Goal: Task Accomplishment & Management: Use online tool/utility

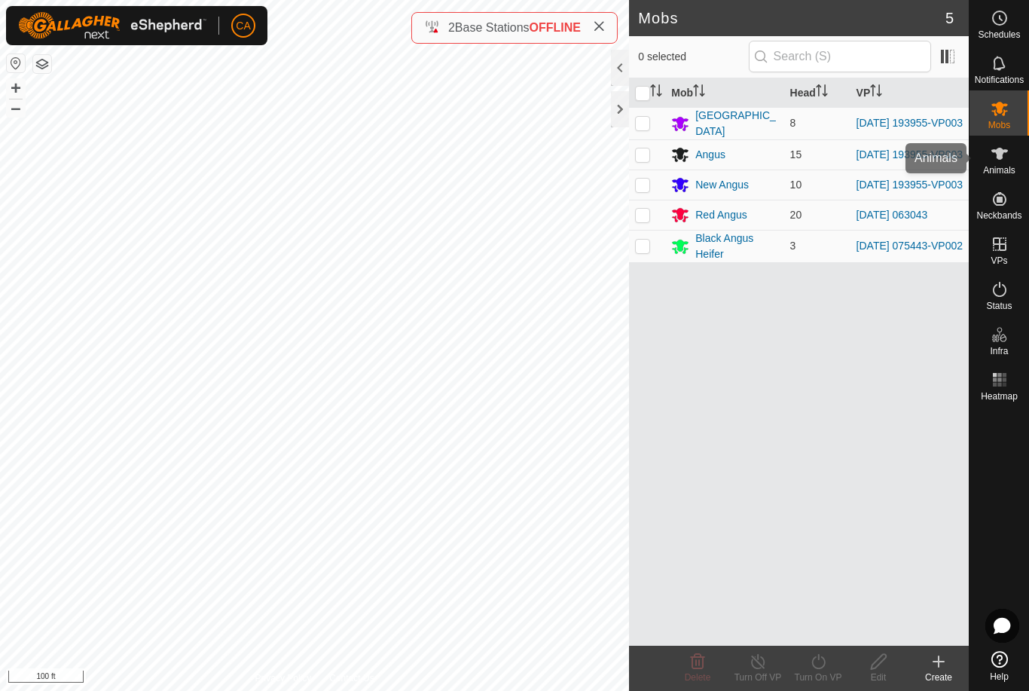
click at [1000, 162] on icon at bounding box center [1000, 154] width 18 height 18
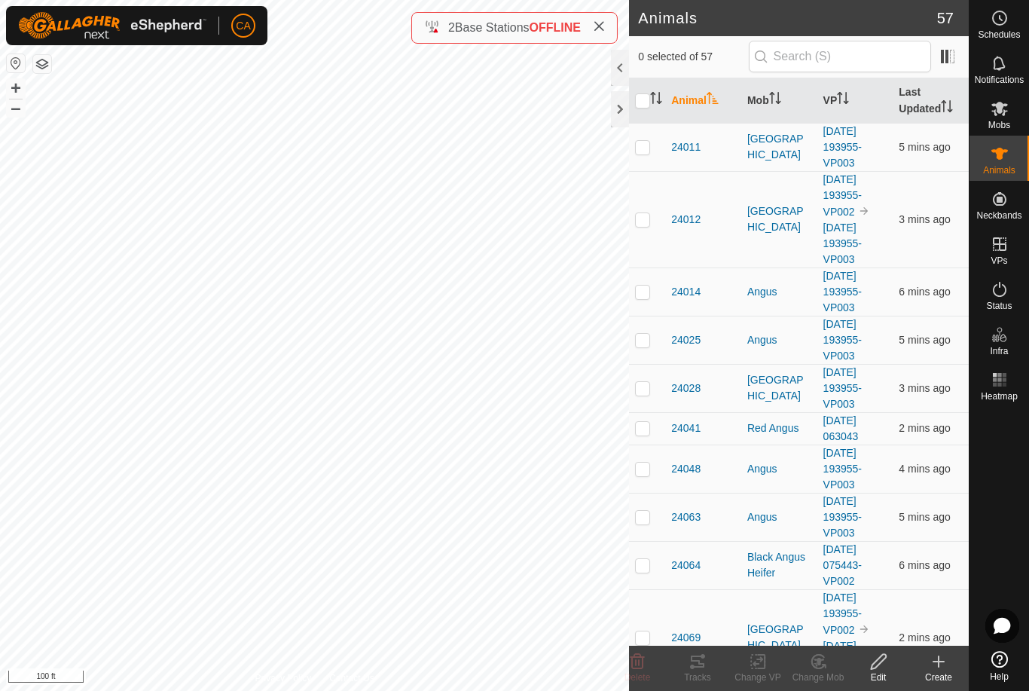
click at [769, 102] on th "Mob" at bounding box center [779, 100] width 76 height 45
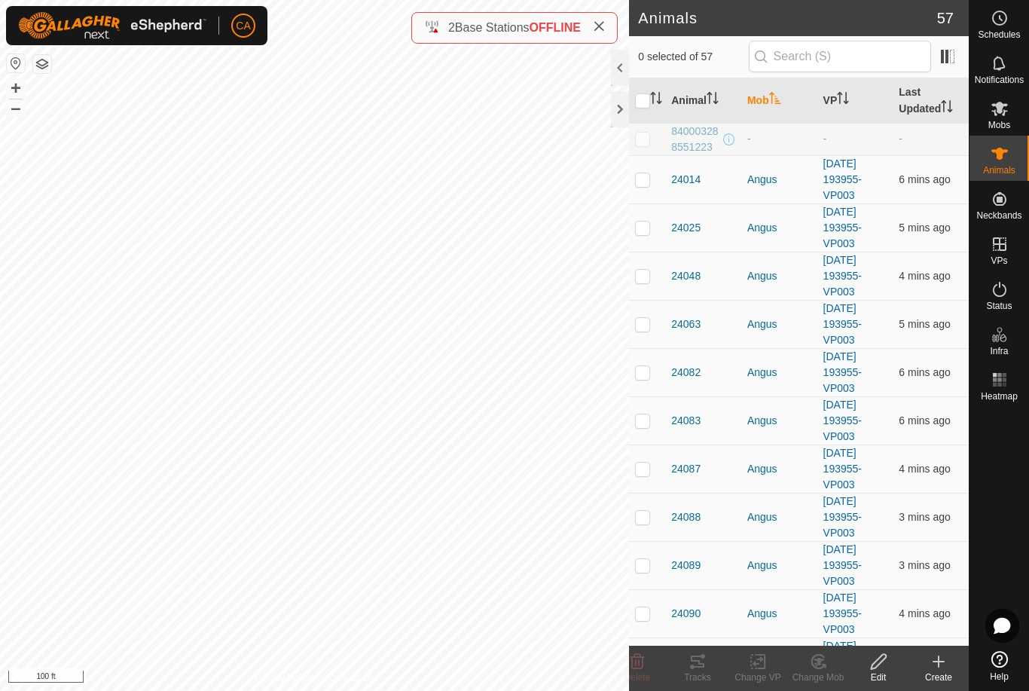
click at [774, 102] on icon "Activate to sort" at bounding box center [774, 98] width 11 height 12
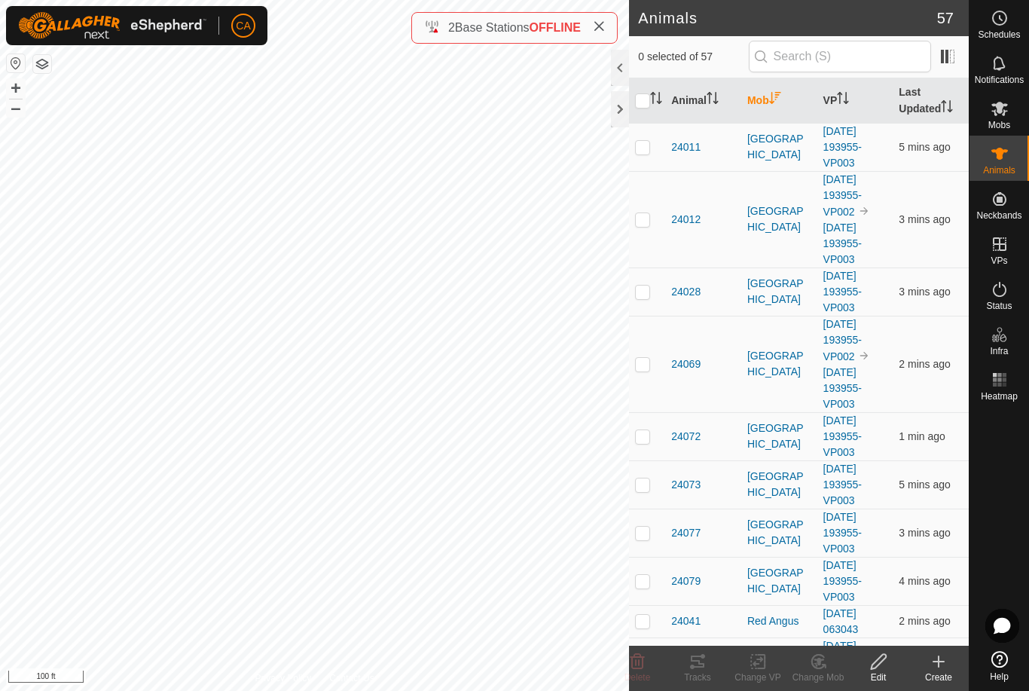
click at [643, 150] on p-checkbox at bounding box center [642, 147] width 15 height 12
checkbox input "true"
click at [638, 221] on p-checkbox at bounding box center [642, 219] width 15 height 12
checkbox input "true"
click at [645, 292] on p-checkbox at bounding box center [642, 292] width 15 height 12
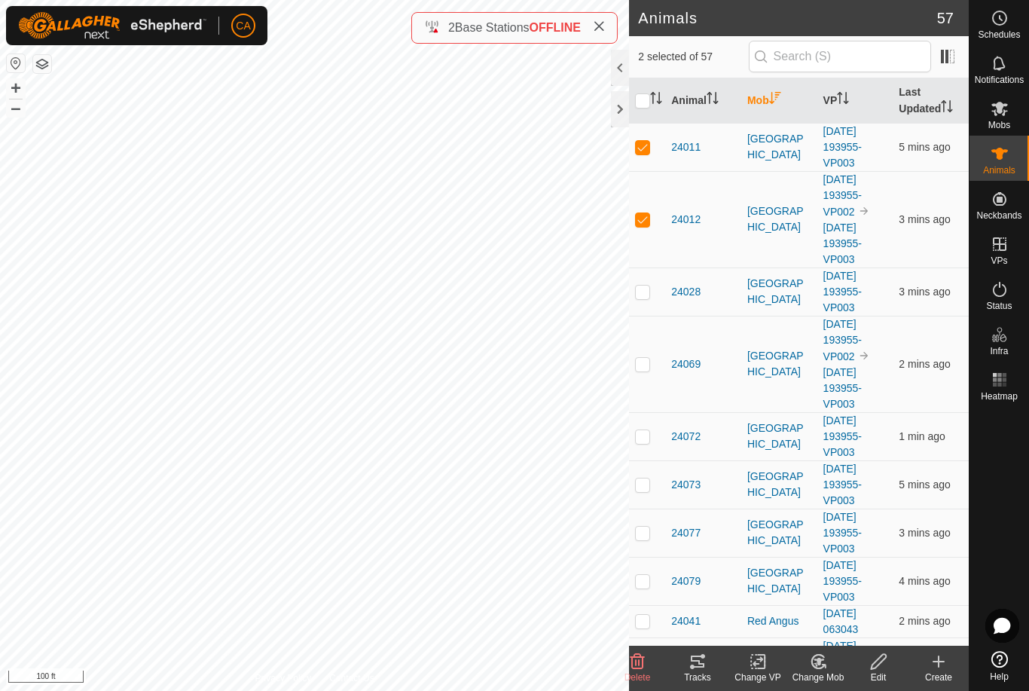
checkbox input "true"
click at [646, 368] on p-checkbox at bounding box center [642, 364] width 15 height 12
checkbox input "true"
click at [647, 452] on td at bounding box center [647, 436] width 36 height 48
checkbox input "true"
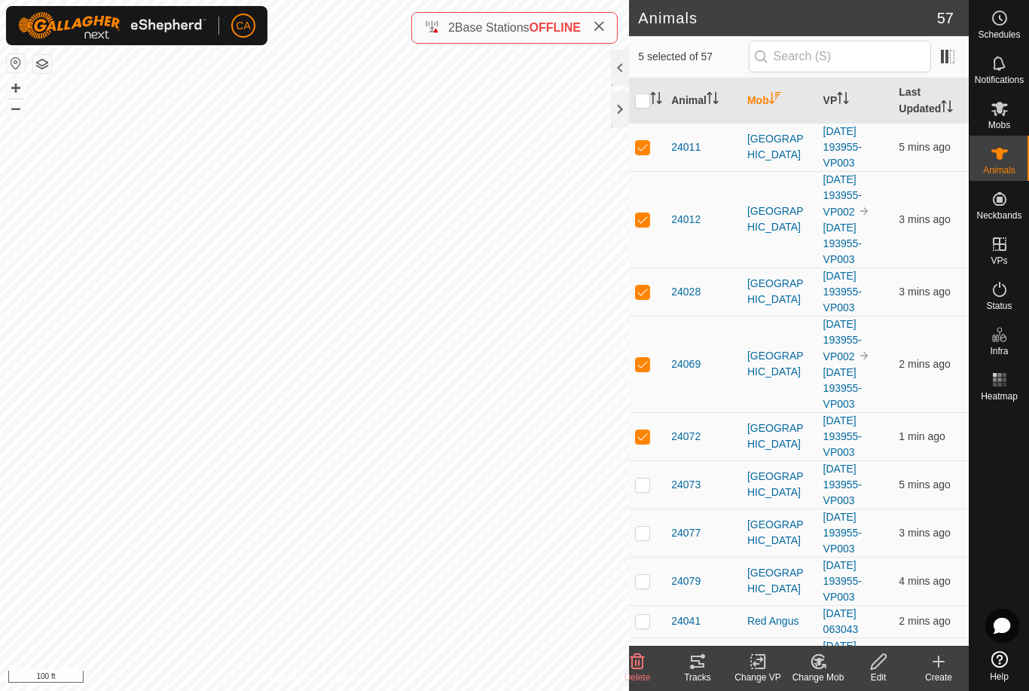
click at [642, 494] on td at bounding box center [647, 484] width 36 height 48
checkbox input "true"
click at [646, 537] on p-checkbox at bounding box center [642, 533] width 15 height 12
checkbox input "true"
click at [636, 583] on p-checkbox at bounding box center [642, 581] width 15 height 12
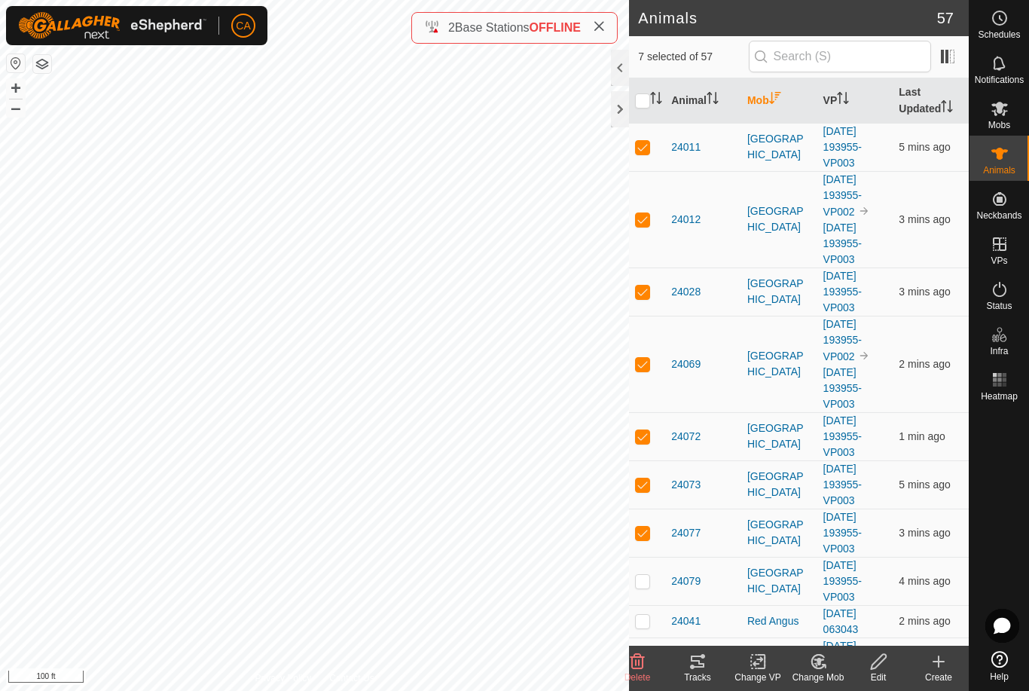
checkbox input "true"
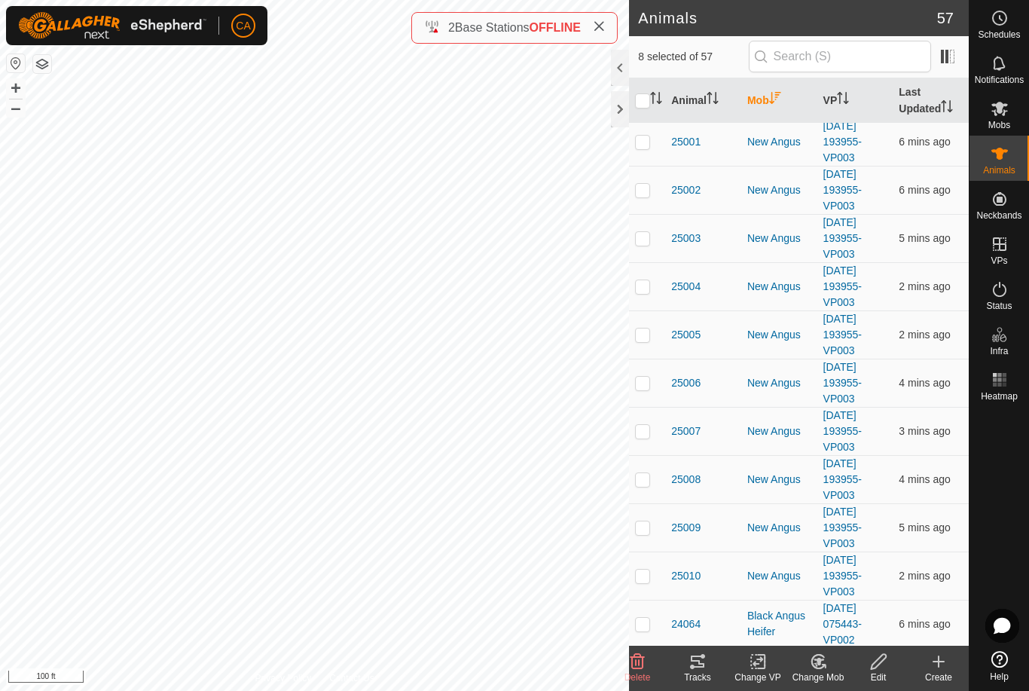
scroll to position [1159, 0]
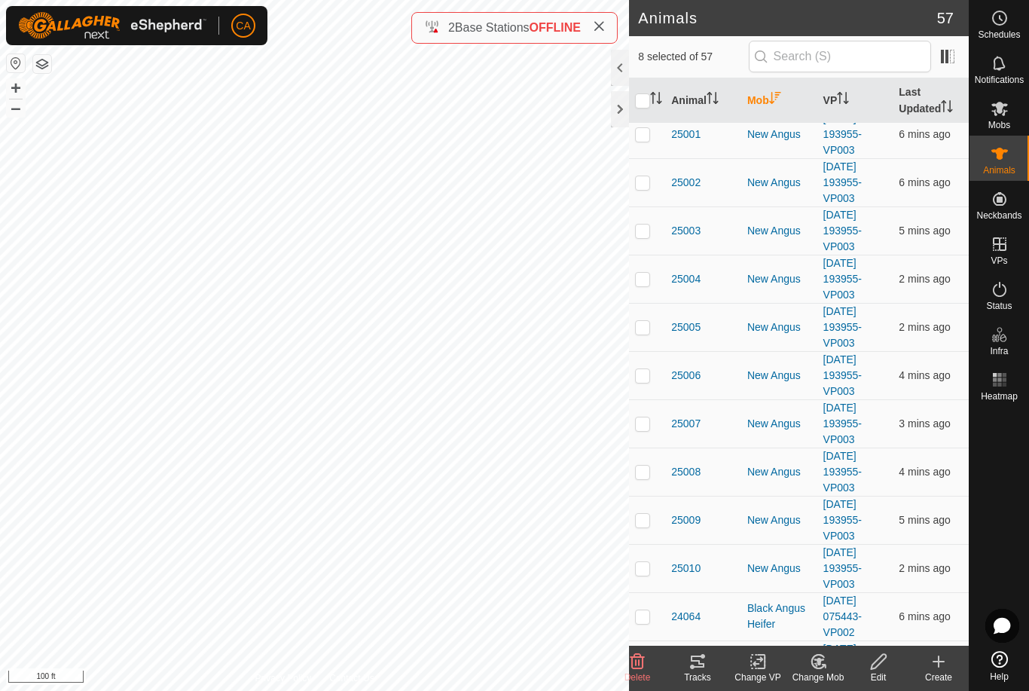
click at [640, 466] on p-checkbox at bounding box center [642, 472] width 15 height 12
checkbox input "true"
click at [649, 514] on p-checkbox at bounding box center [642, 520] width 15 height 12
checkbox input "true"
click at [693, 670] on icon at bounding box center [698, 661] width 18 height 18
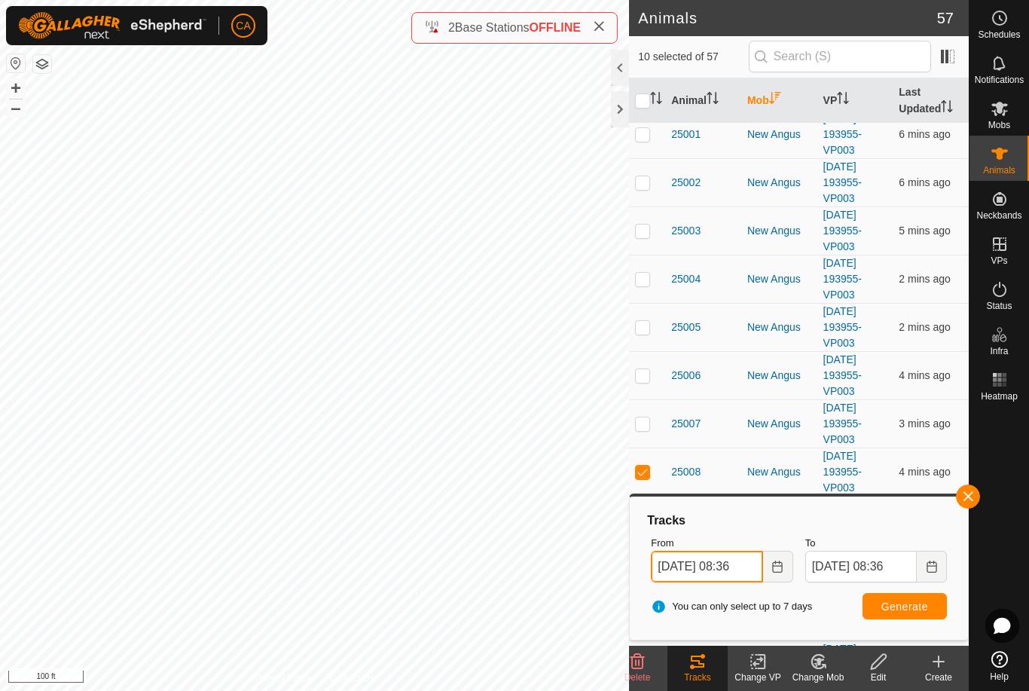
click at [711, 564] on input "[DATE] 08:36" at bounding box center [707, 567] width 112 height 32
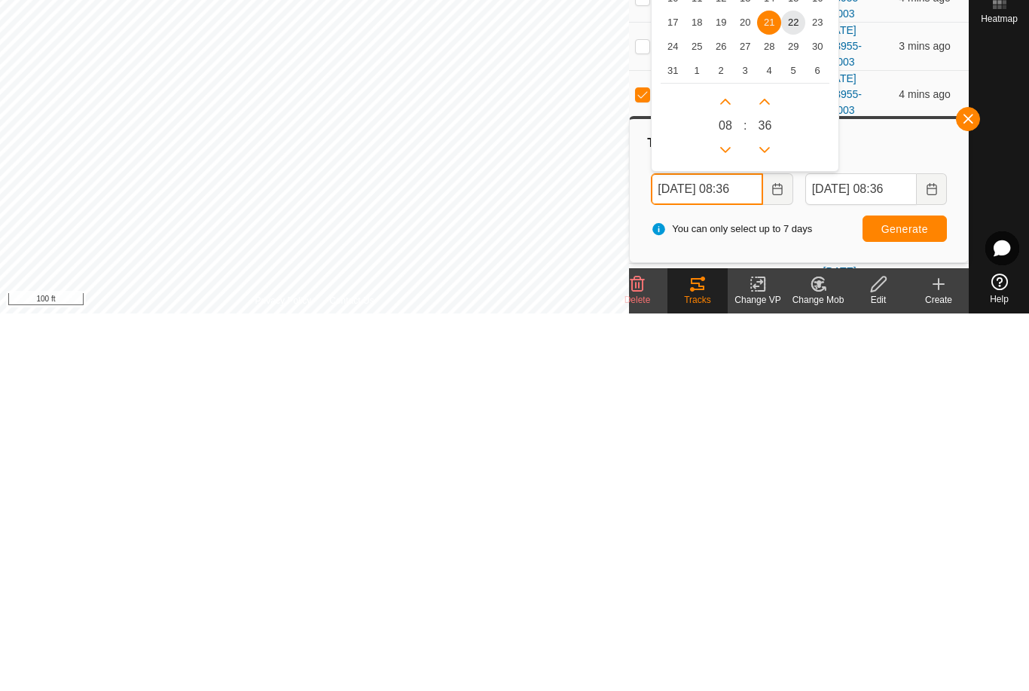
click at [728, 521] on icon "Previous Hour" at bounding box center [725, 527] width 12 height 12
click at [797, 388] on span "22" at bounding box center [793, 400] width 24 height 24
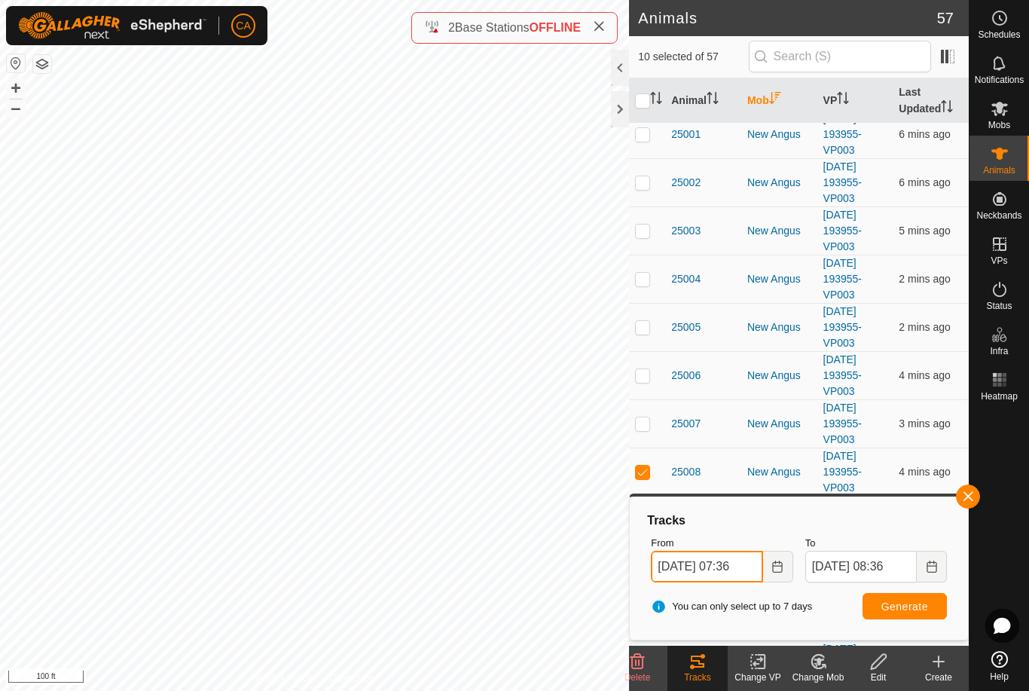
click at [727, 565] on input "[DATE] 07:36" at bounding box center [707, 567] width 112 height 32
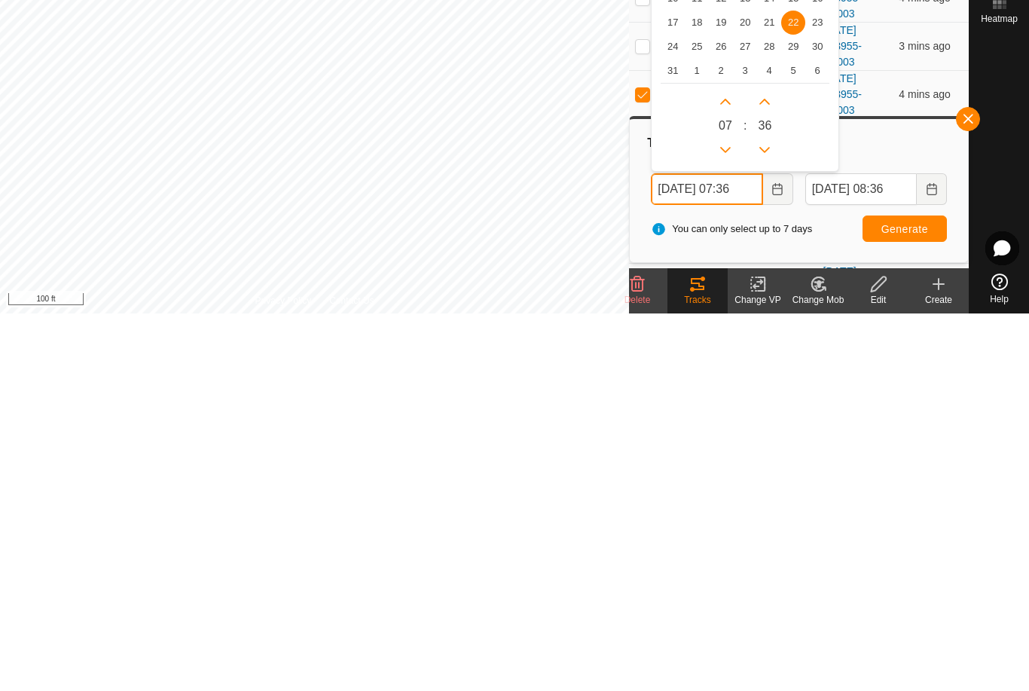
click at [725, 515] on button "Previous Hour" at bounding box center [725, 527] width 24 height 24
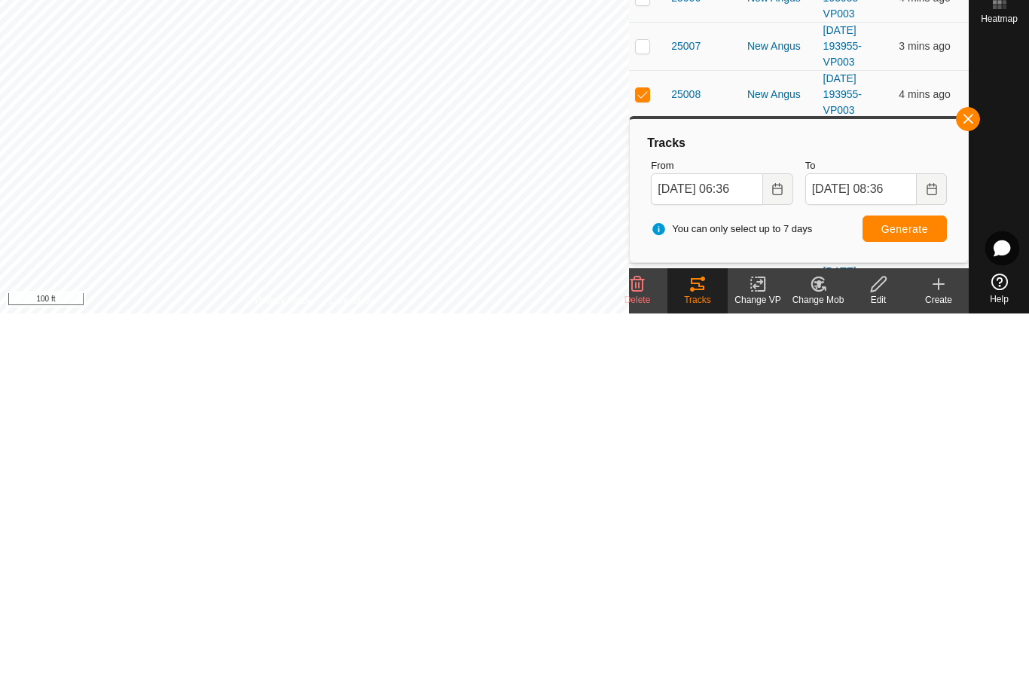
click at [921, 600] on span "Generate" at bounding box center [904, 606] width 47 height 12
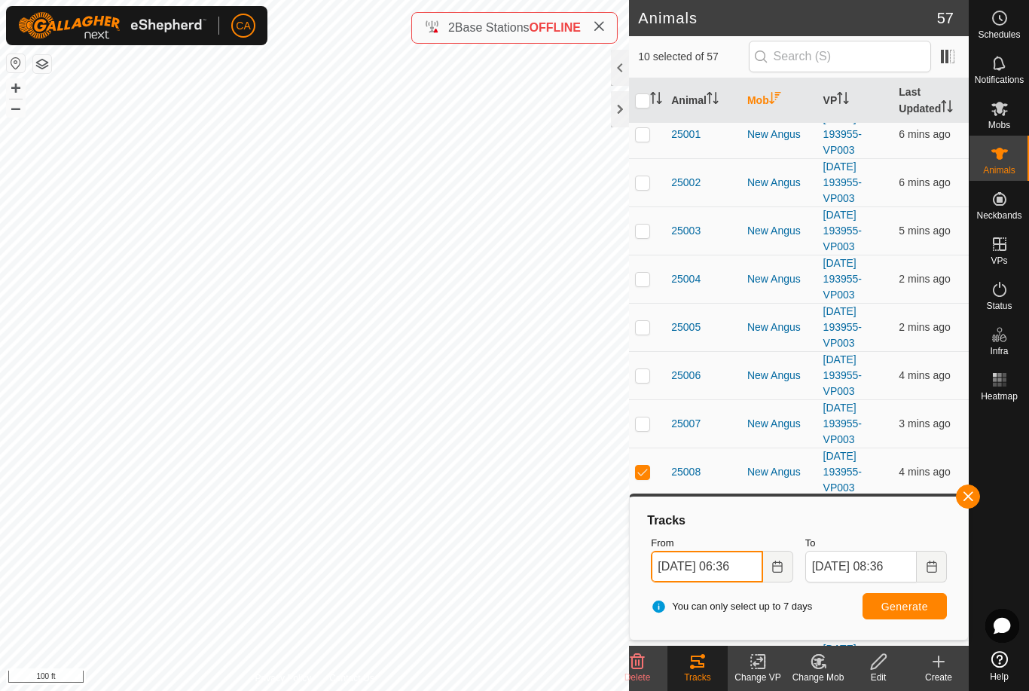
click at [733, 570] on input "[DATE] 06:36" at bounding box center [707, 567] width 112 height 32
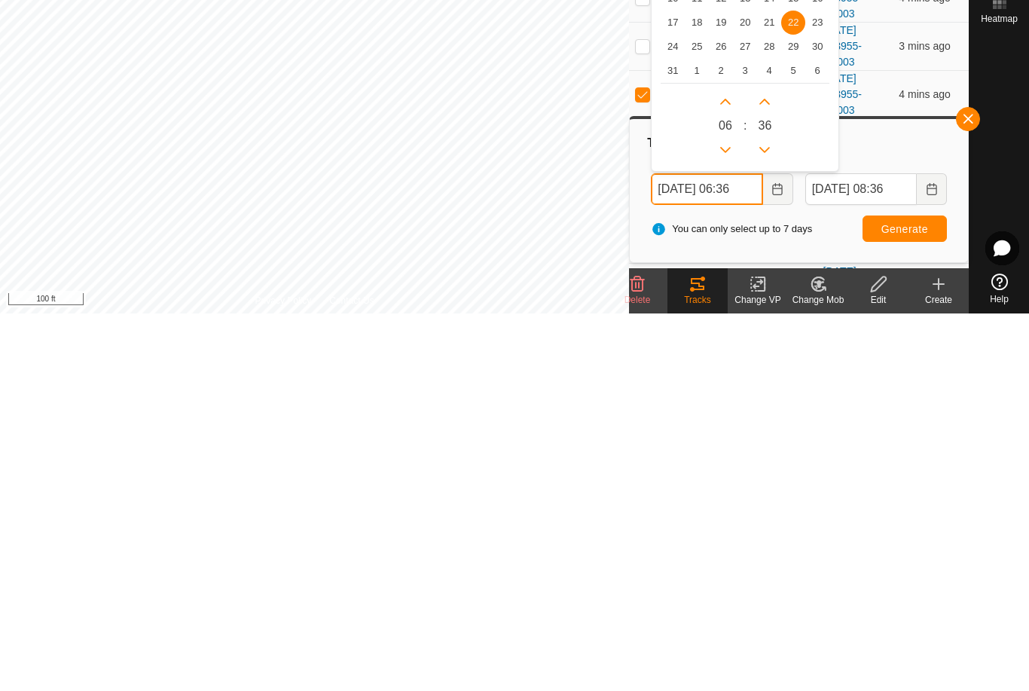
click at [726, 473] on icon "Next Hour" at bounding box center [725, 479] width 12 height 12
type input "[DATE] 07:36"
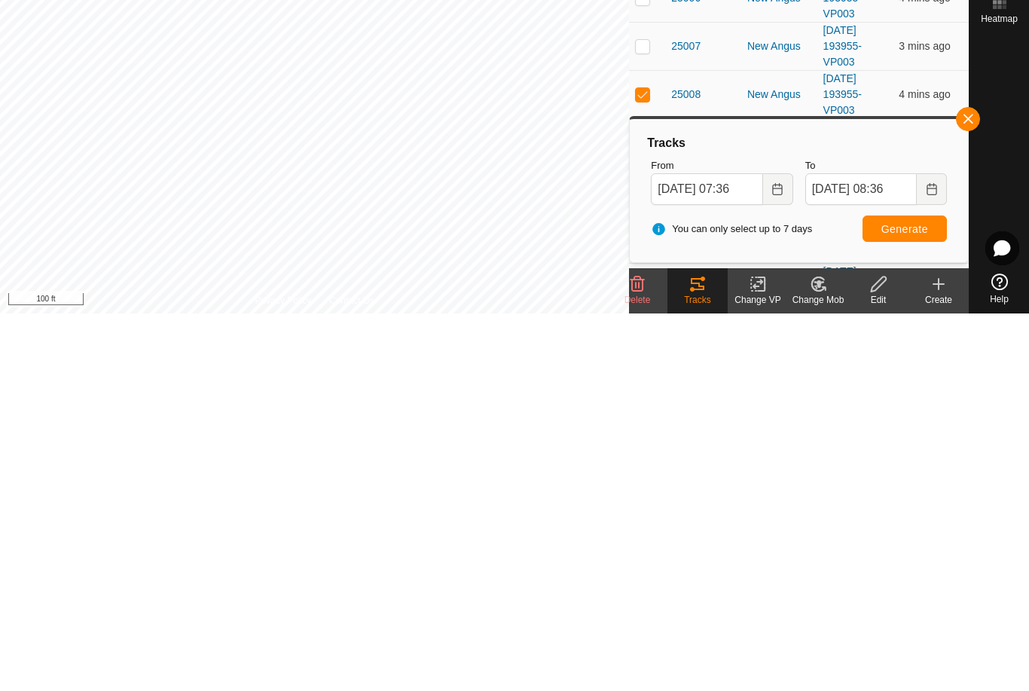
click at [915, 600] on span "Generate" at bounding box center [904, 606] width 47 height 12
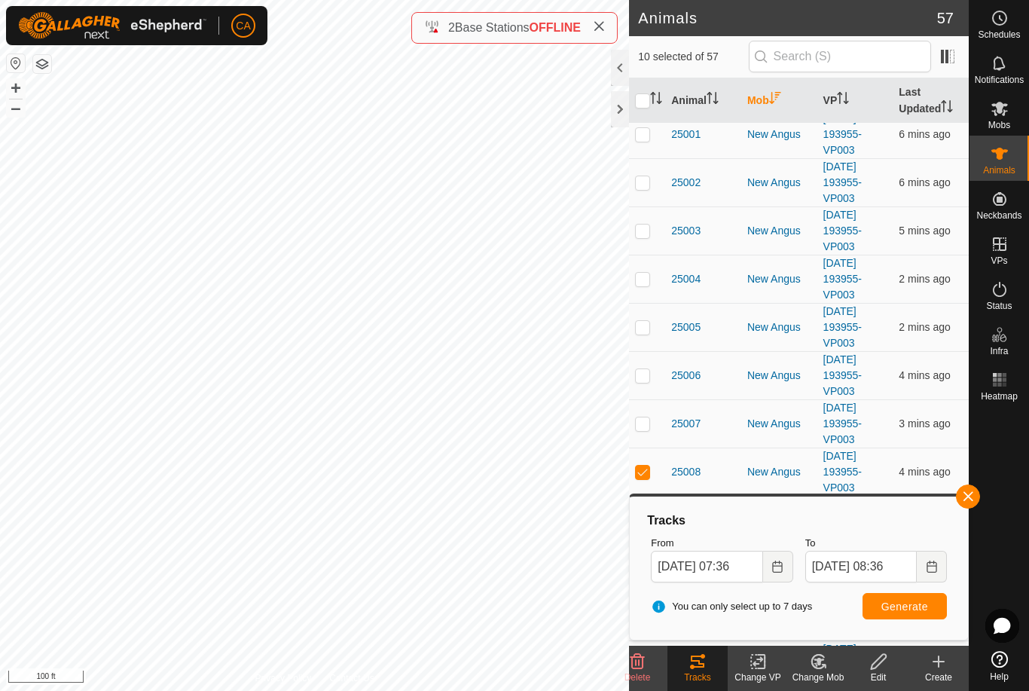
click at [781, 96] on icon "Activate to sort" at bounding box center [775, 98] width 12 height 12
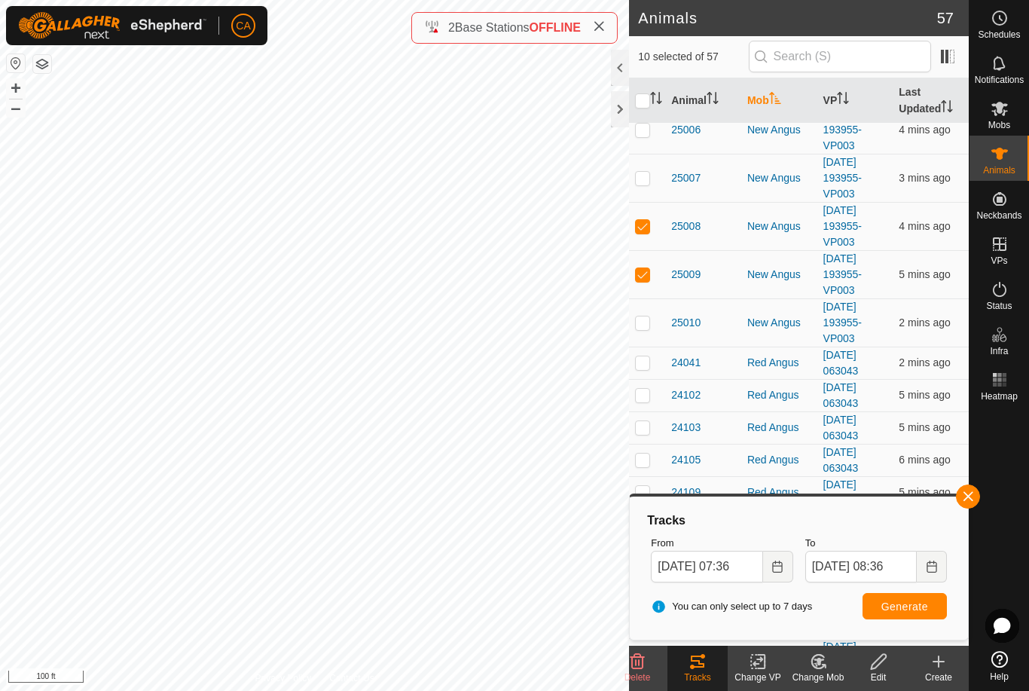
scroll to position [0, 0]
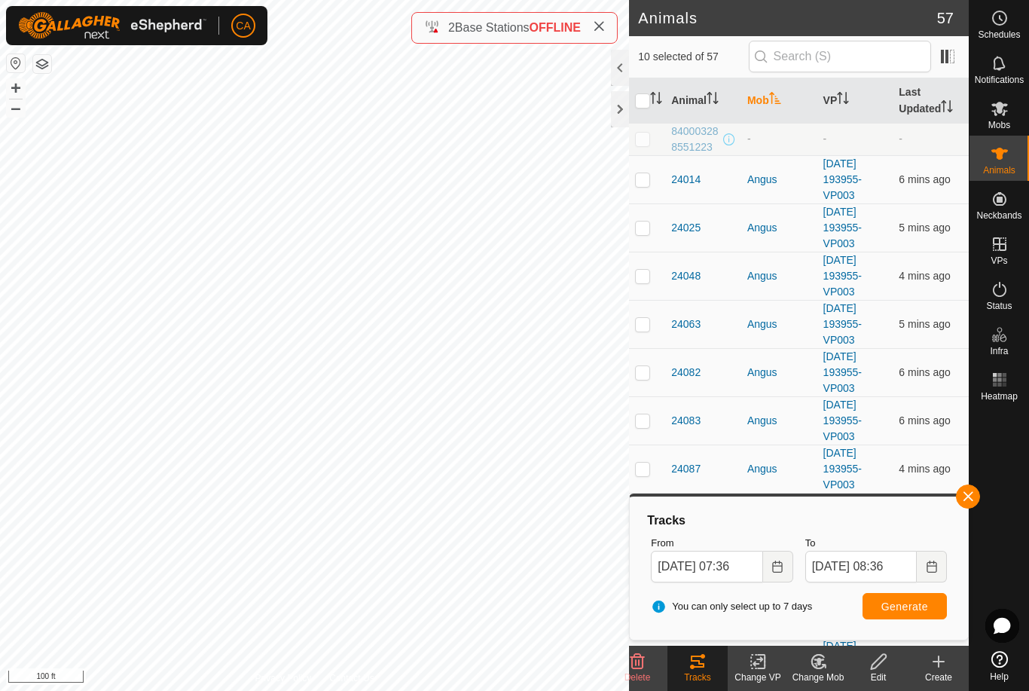
click at [769, 99] on th "Mob" at bounding box center [779, 100] width 76 height 45
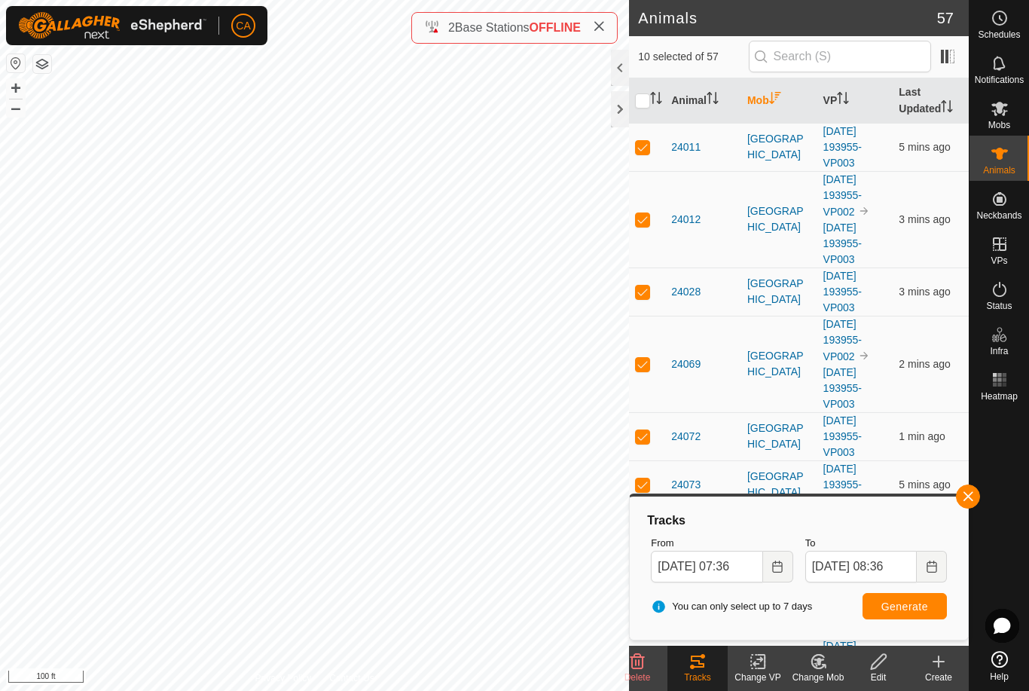
click at [762, 99] on th "Mob" at bounding box center [779, 100] width 76 height 45
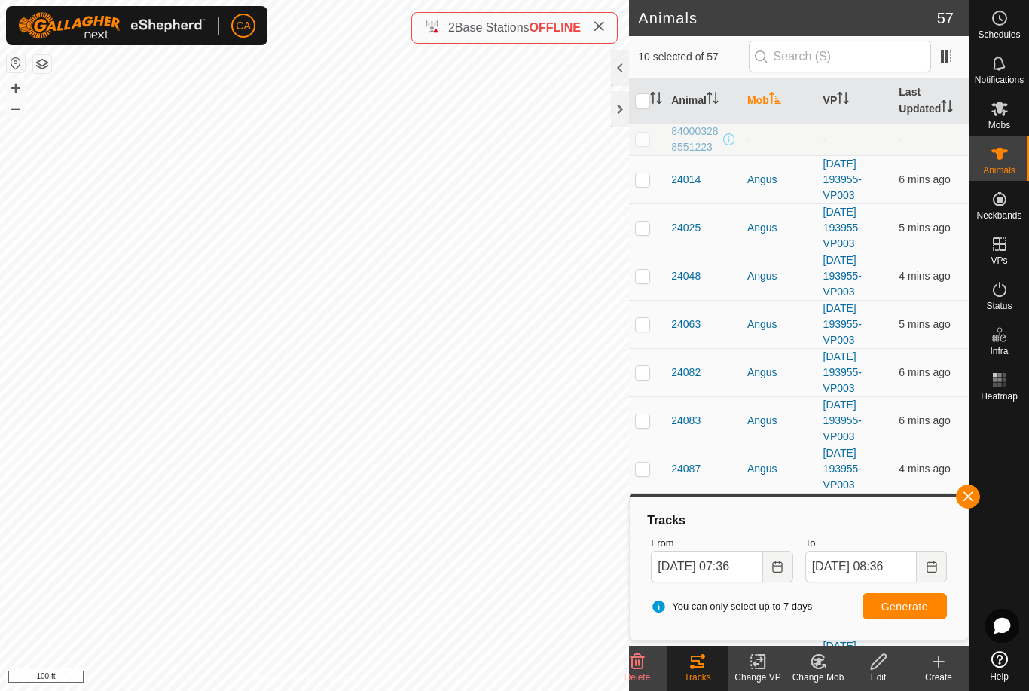
click at [638, 102] on input "checkbox" at bounding box center [642, 100] width 15 height 15
checkbox input "true"
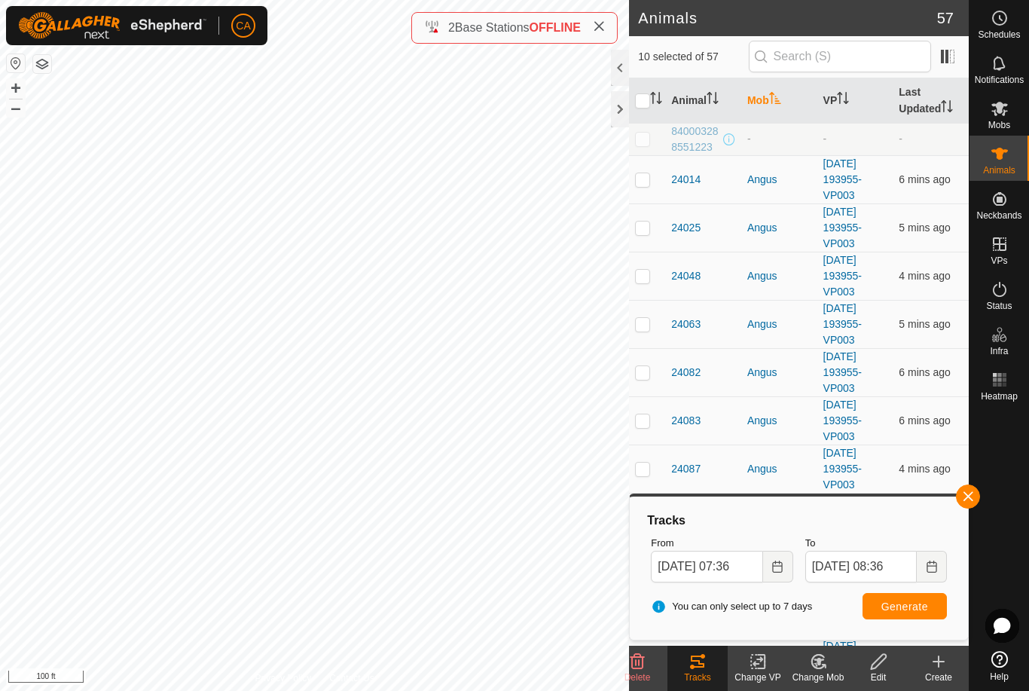
checkbox input "true"
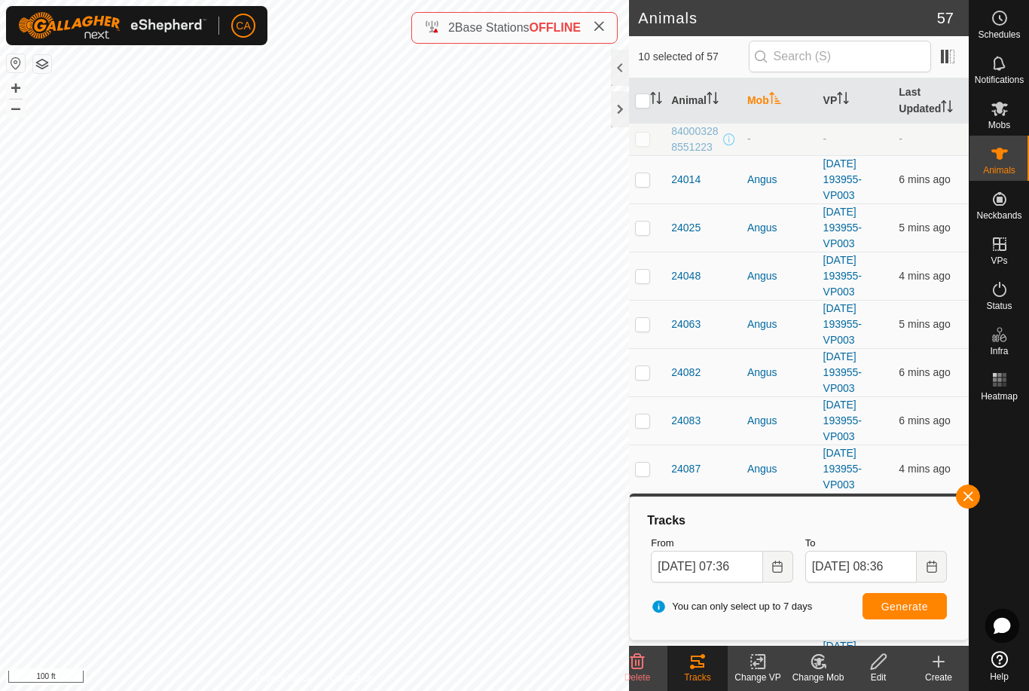
checkbox input "true"
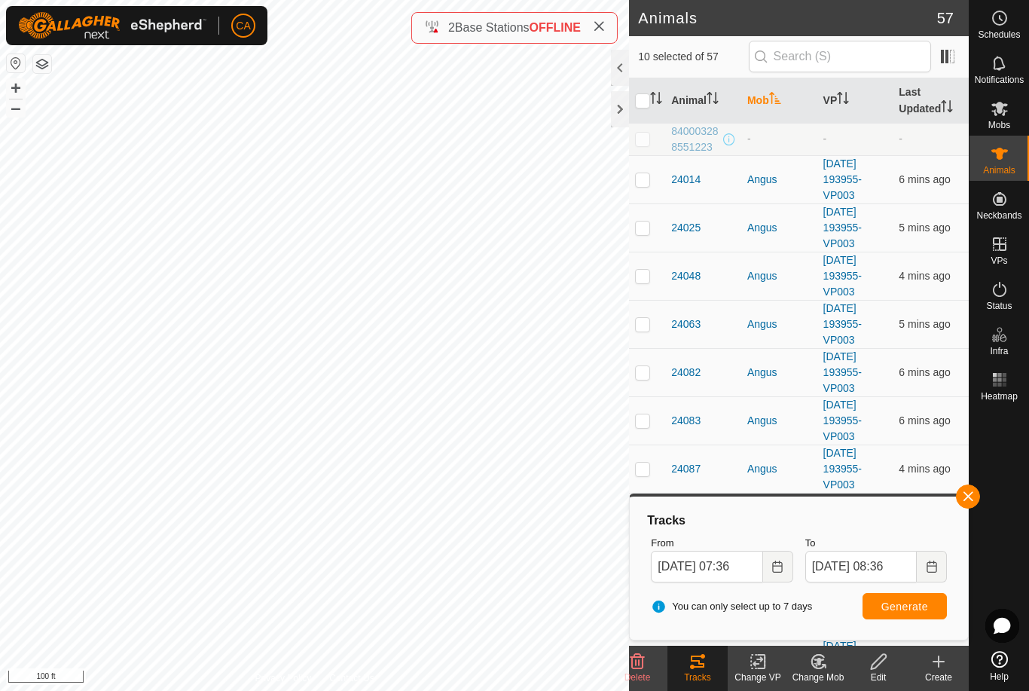
checkbox input "true"
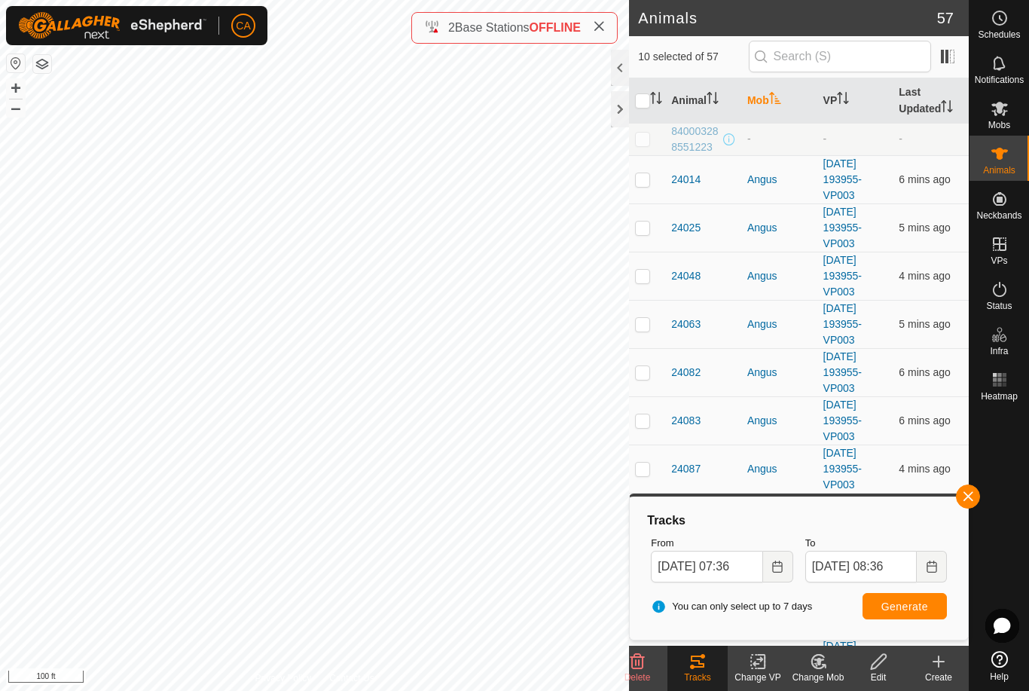
checkbox input "true"
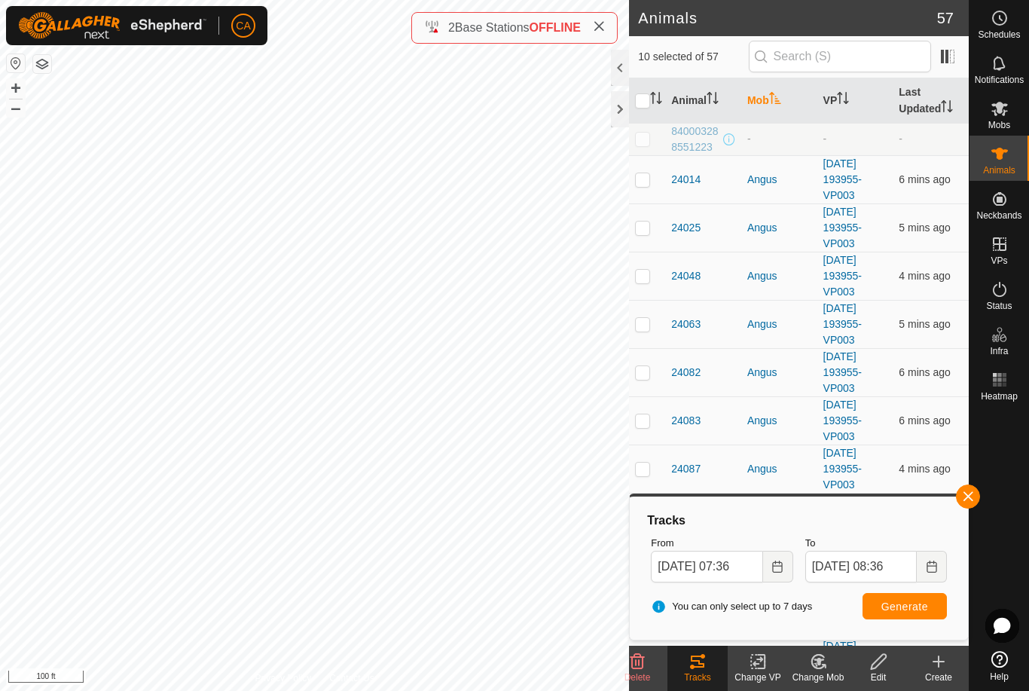
checkbox input "true"
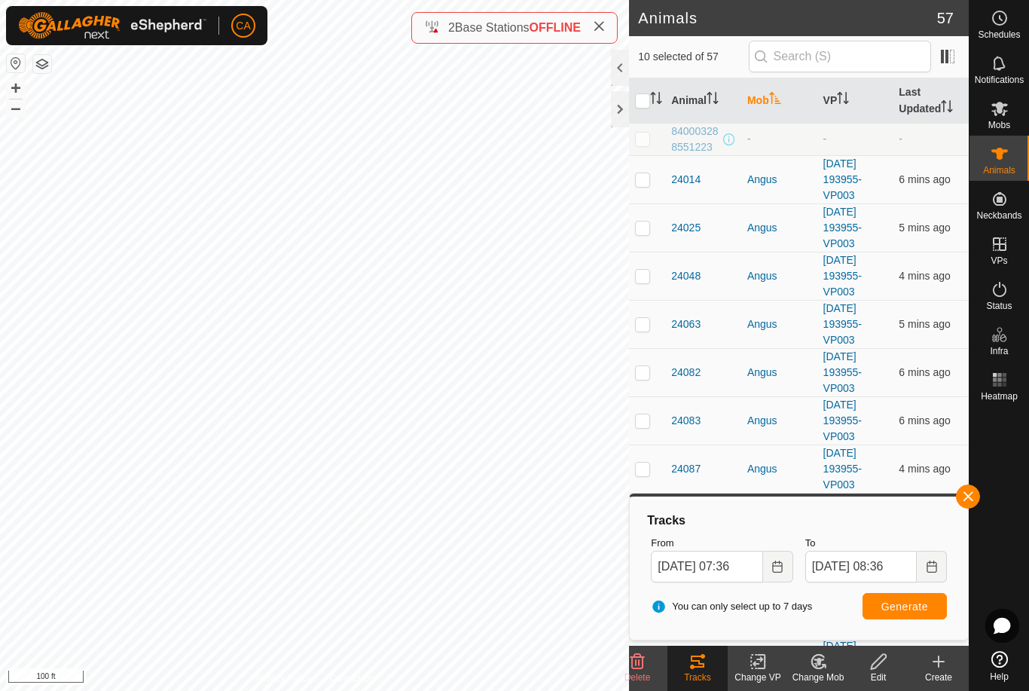
checkbox input "true"
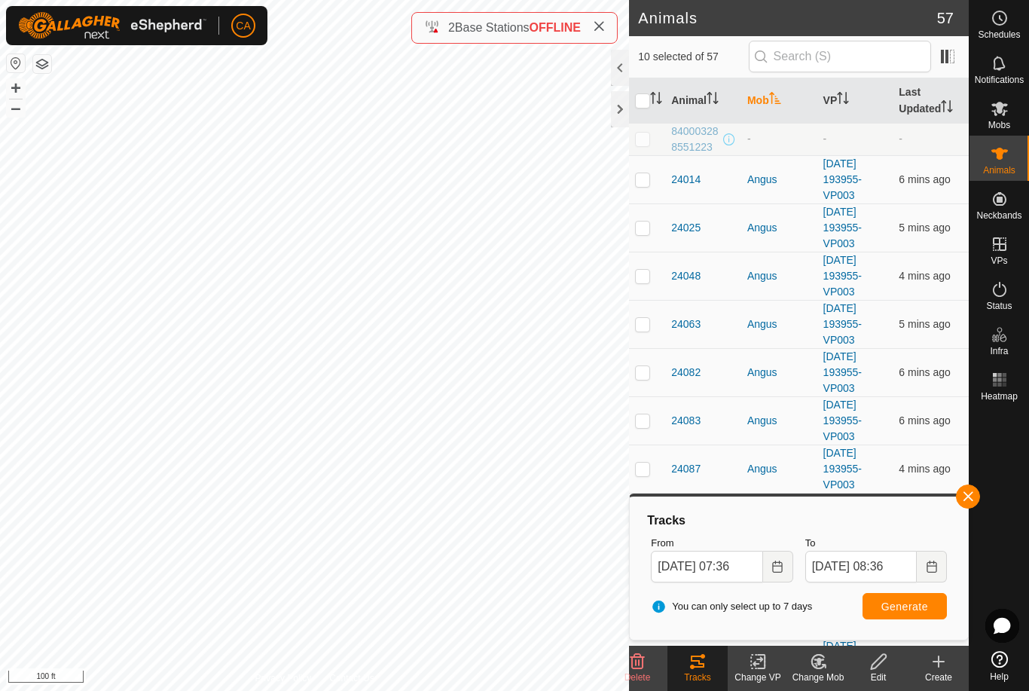
checkbox input "true"
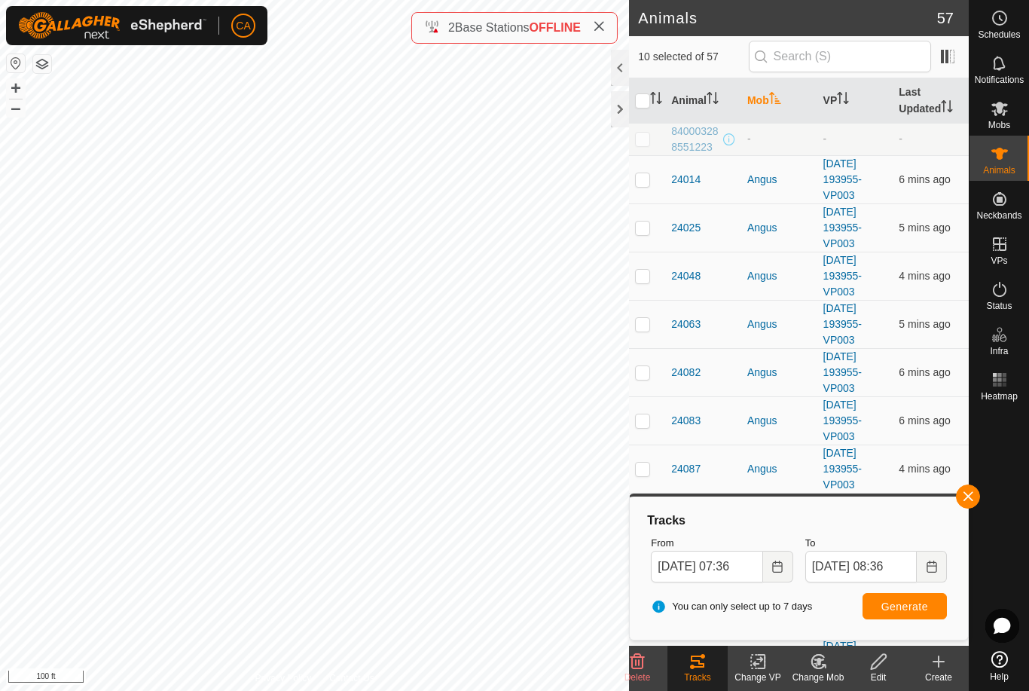
checkbox input "true"
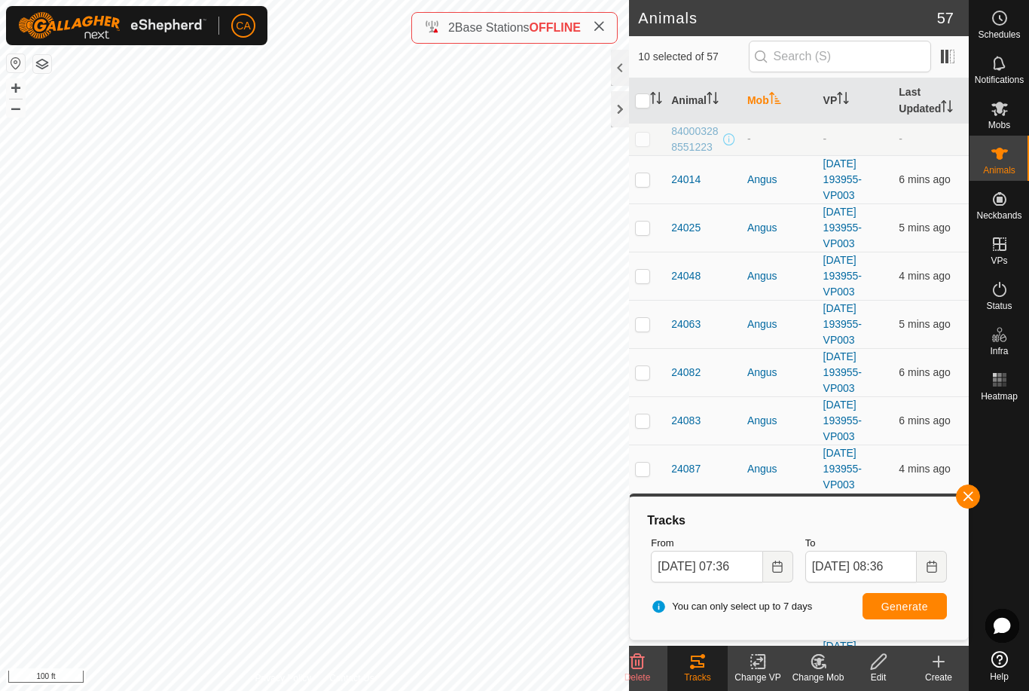
checkbox input "true"
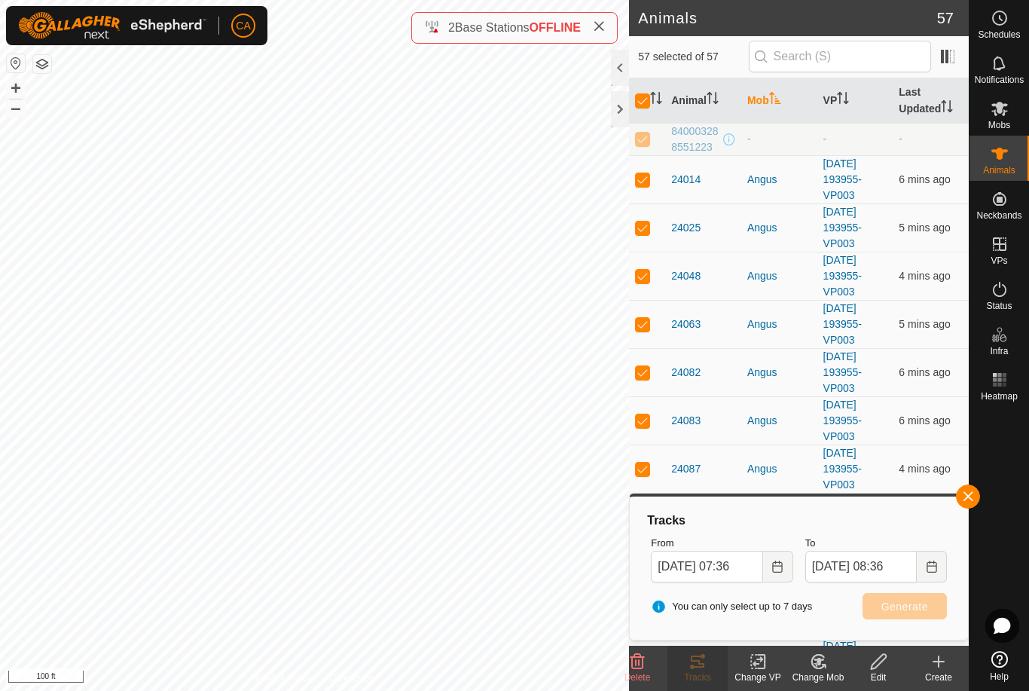
click at [637, 102] on input "checkbox" at bounding box center [642, 100] width 15 height 15
checkbox input "false"
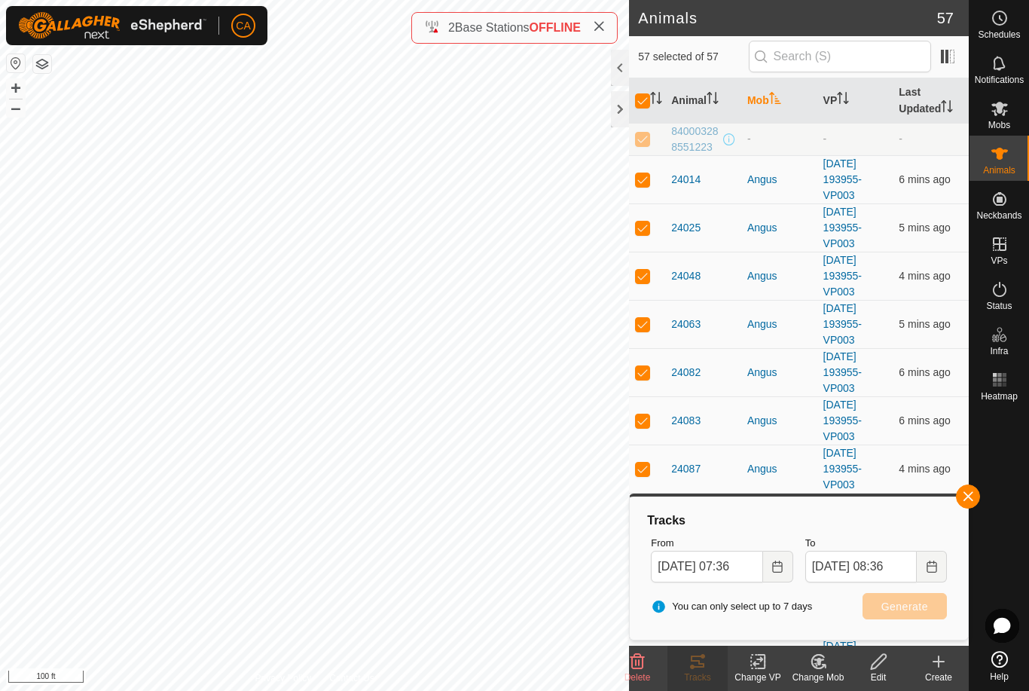
checkbox input "false"
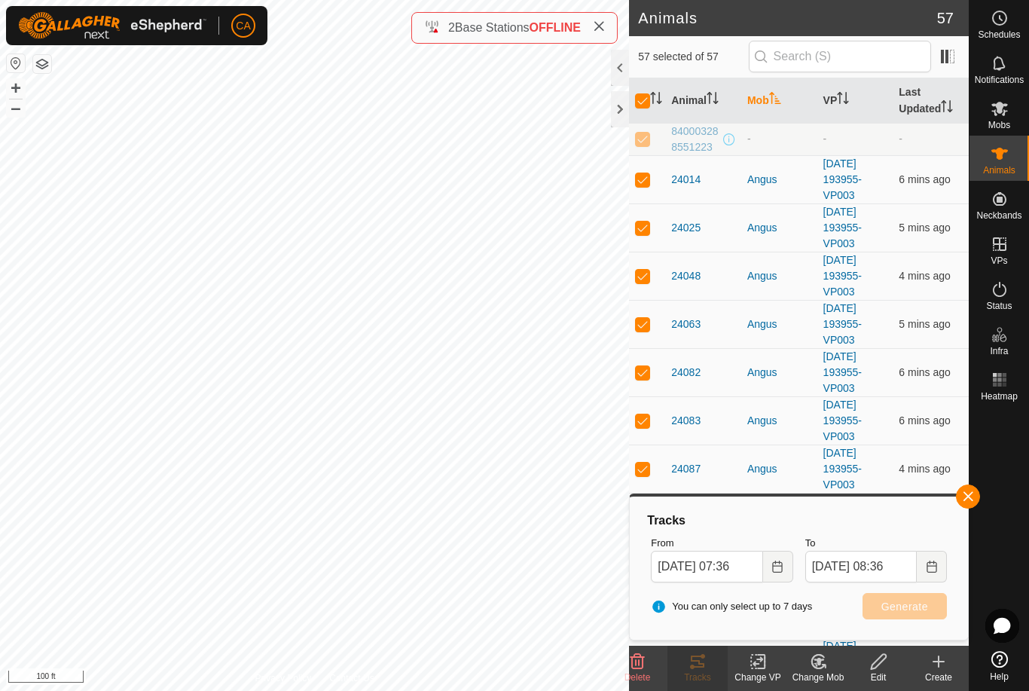
checkbox input "false"
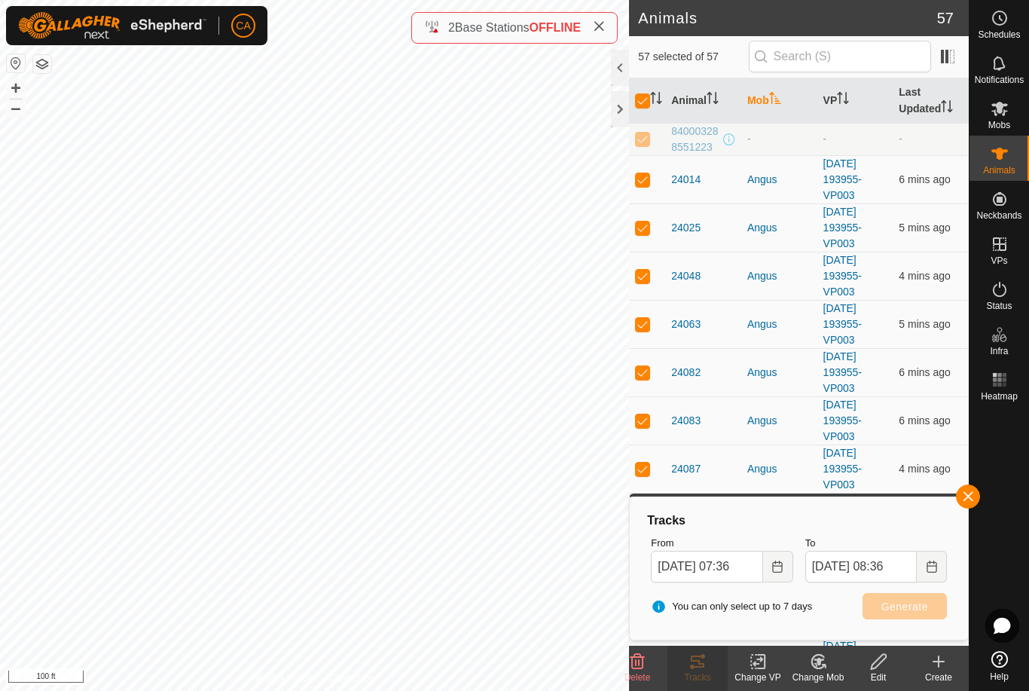
checkbox input "false"
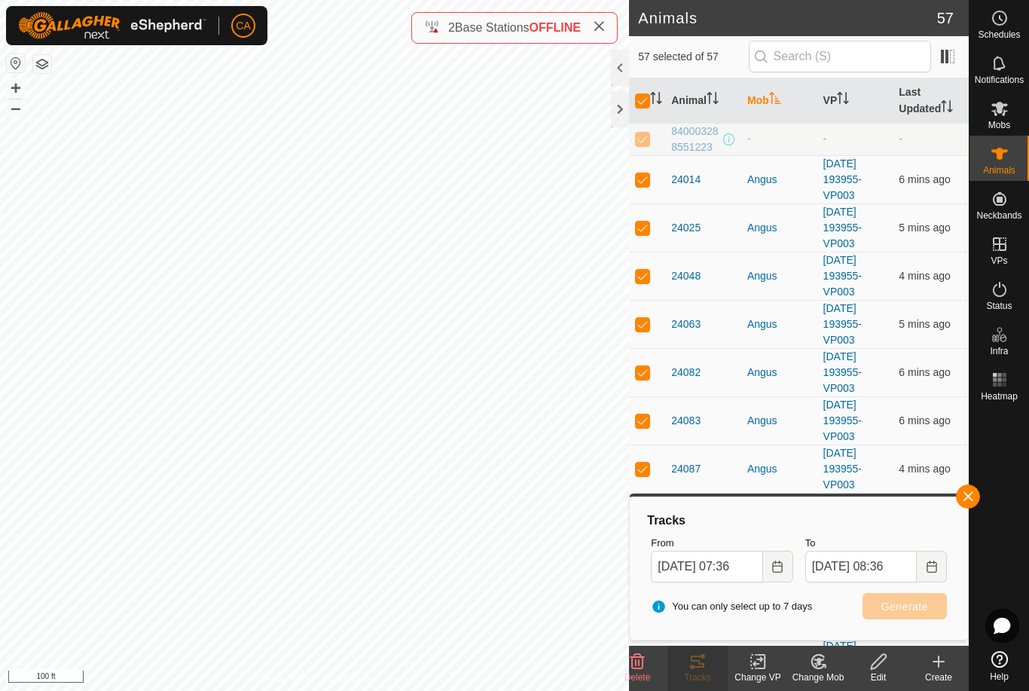
checkbox input "false"
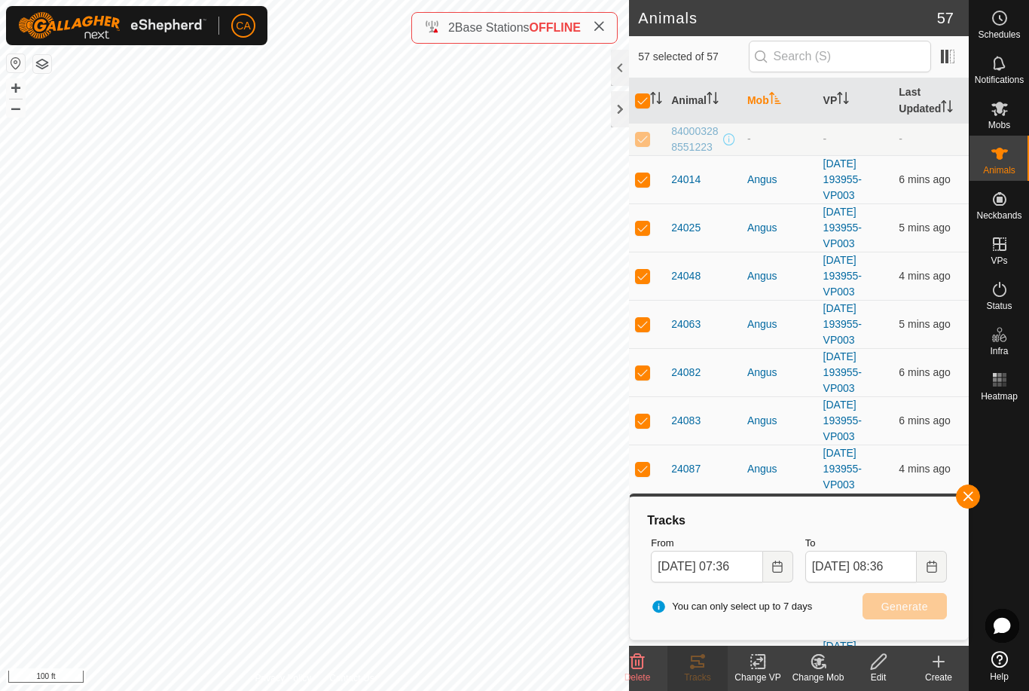
checkbox input "false"
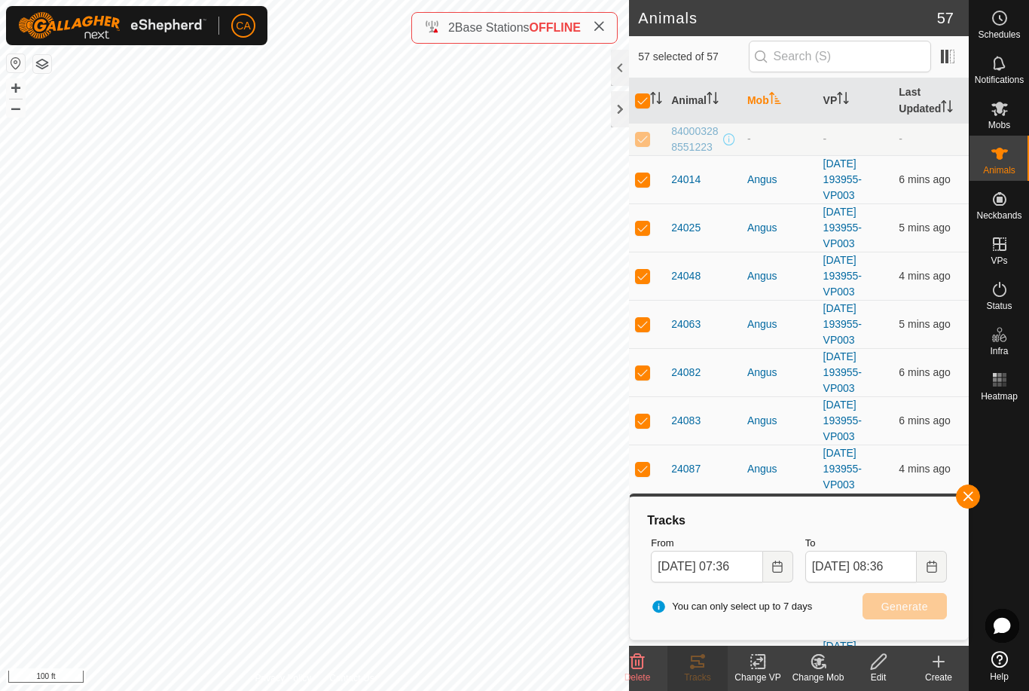
checkbox input "false"
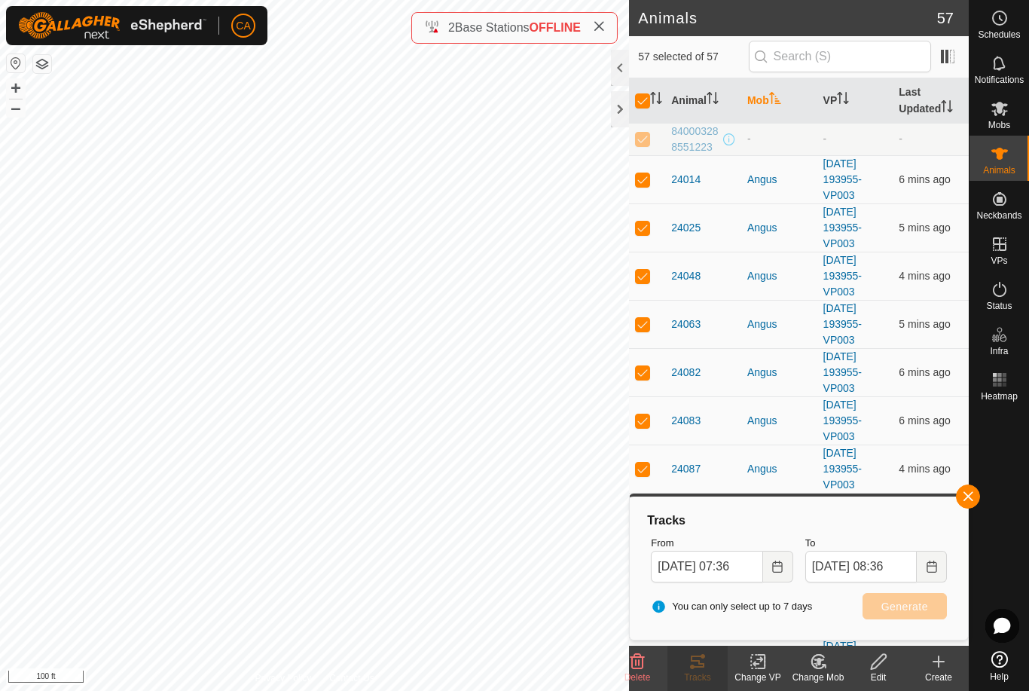
checkbox input "false"
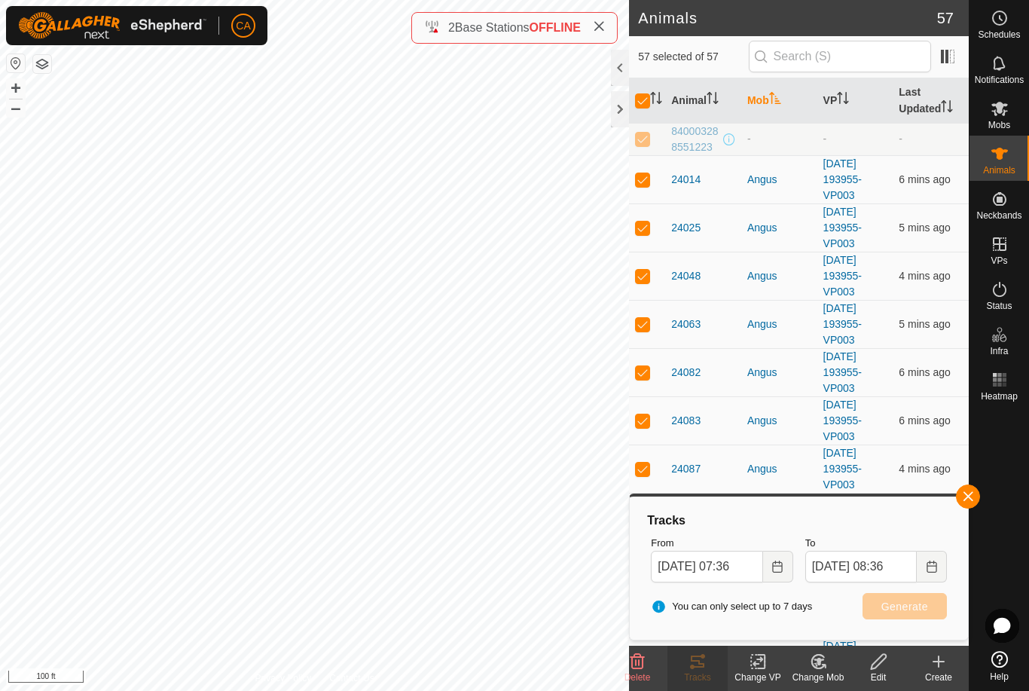
checkbox input "false"
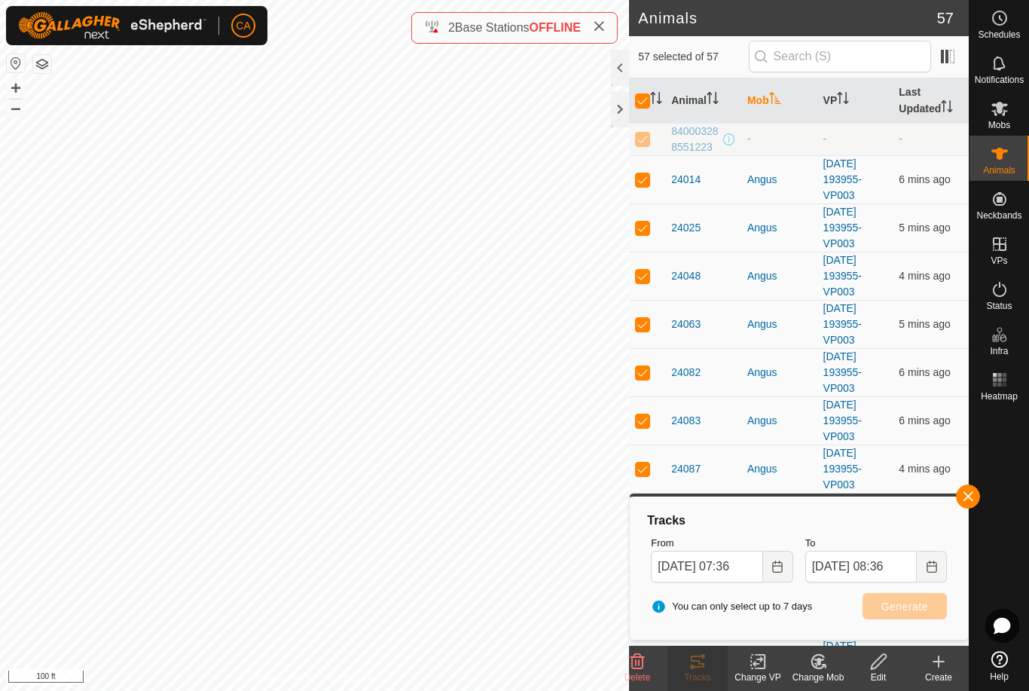
checkbox input "false"
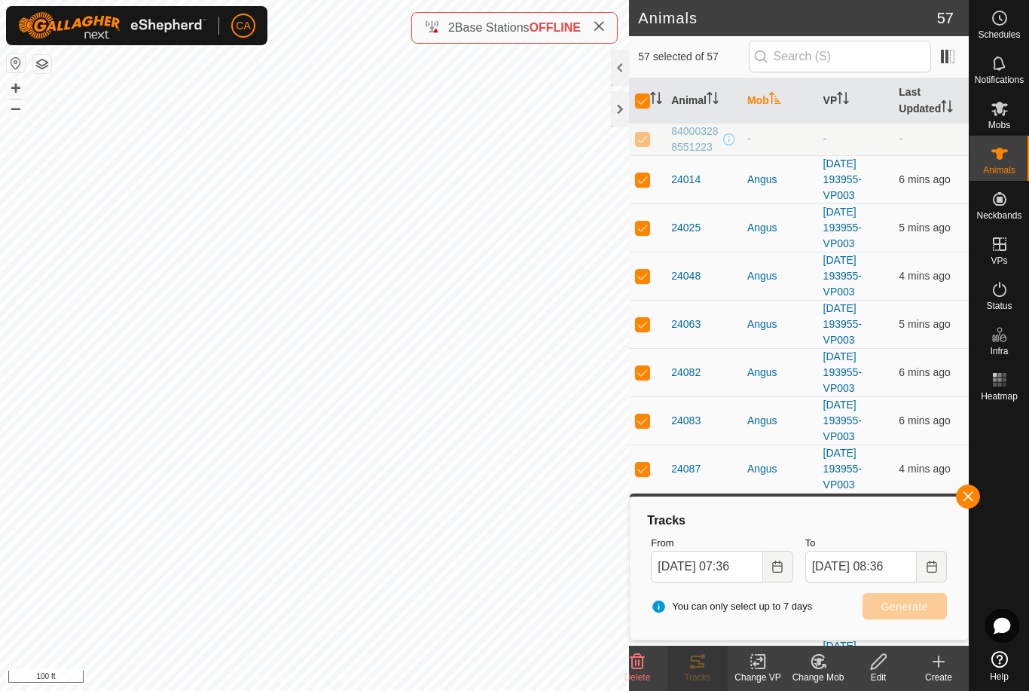
checkbox input "false"
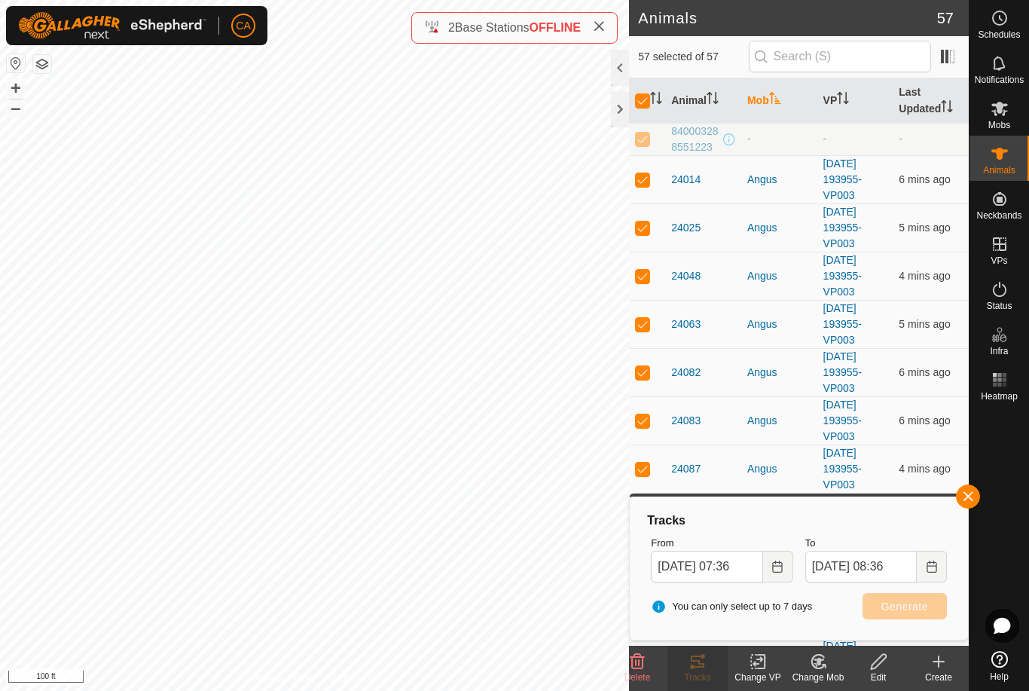
checkbox input "false"
click at [647, 173] on p-checkbox at bounding box center [642, 179] width 15 height 12
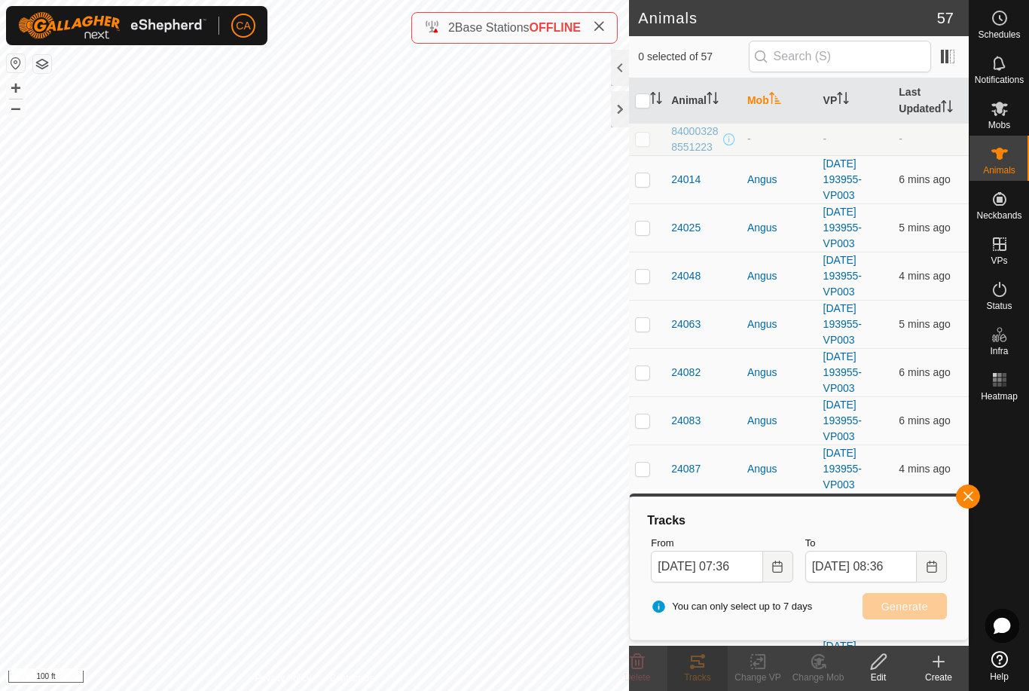
checkbox input "true"
click at [644, 237] on td at bounding box center [647, 227] width 36 height 48
checkbox input "true"
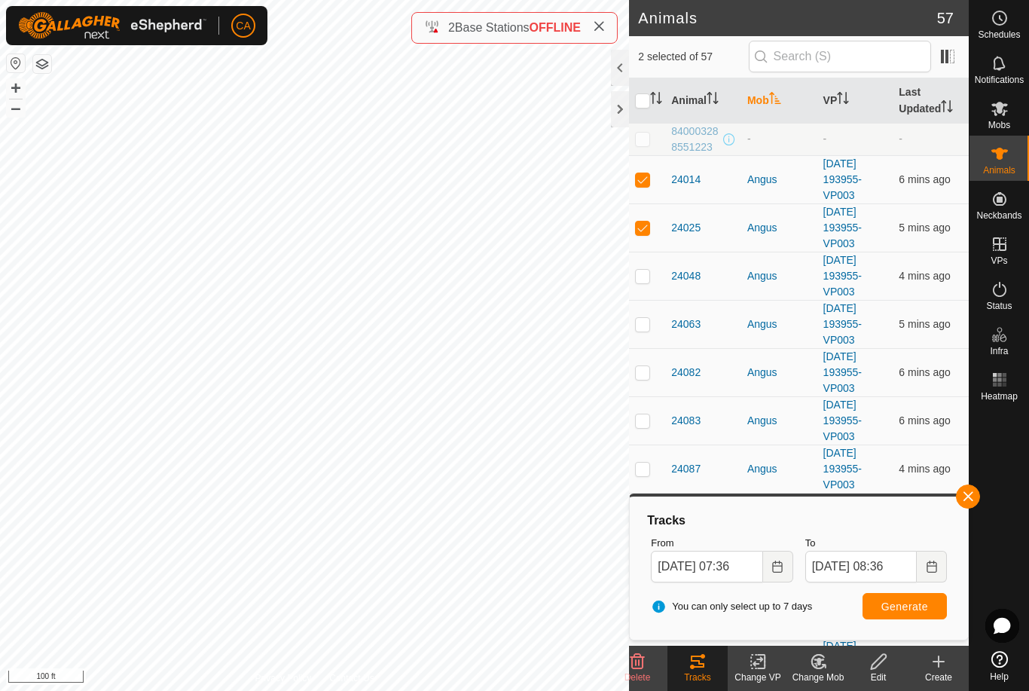
click at [643, 277] on p-checkbox at bounding box center [642, 276] width 15 height 12
checkbox input "true"
click at [643, 323] on p-checkbox at bounding box center [642, 324] width 15 height 12
checkbox input "true"
click at [640, 382] on td at bounding box center [647, 372] width 36 height 48
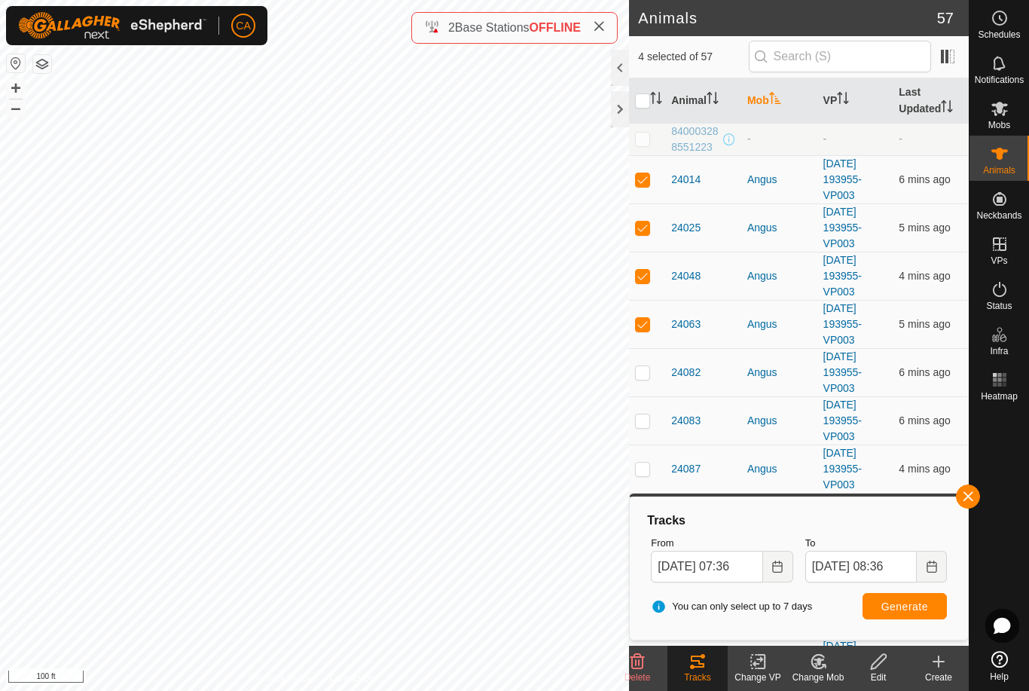
checkbox input "true"
click at [651, 423] on td at bounding box center [647, 420] width 36 height 48
checkbox input "true"
click at [651, 472] on td at bounding box center [647, 469] width 36 height 48
checkbox input "true"
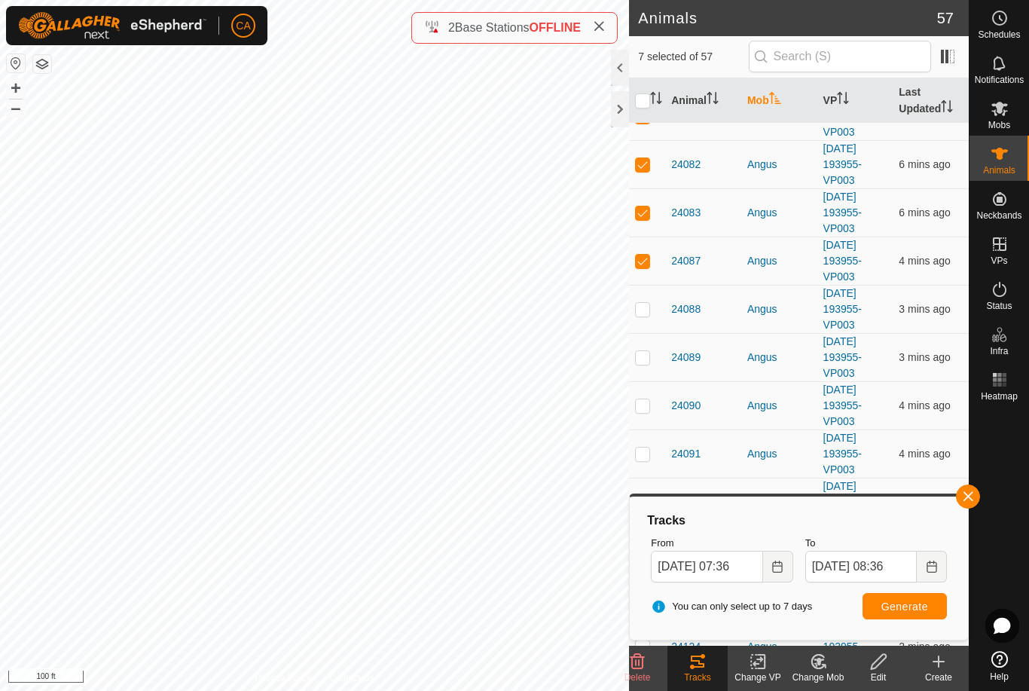
scroll to position [213, 0]
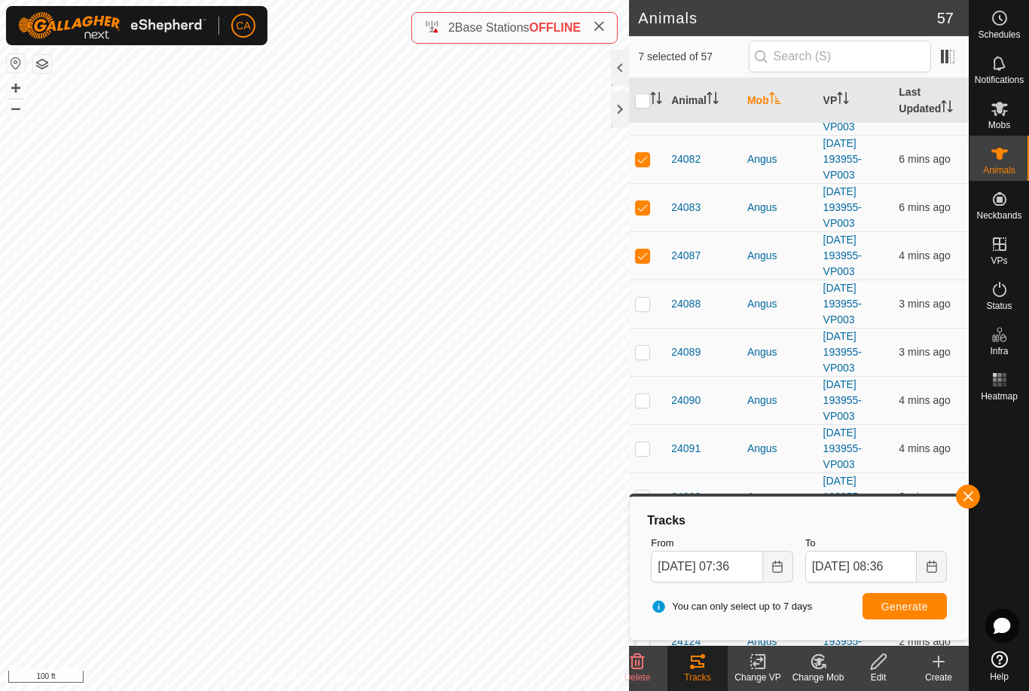
click at [641, 304] on p-checkbox at bounding box center [642, 304] width 15 height 12
checkbox input "true"
click at [643, 352] on p-checkbox at bounding box center [642, 352] width 15 height 12
checkbox input "true"
click at [647, 405] on p-checkbox at bounding box center [642, 400] width 15 height 12
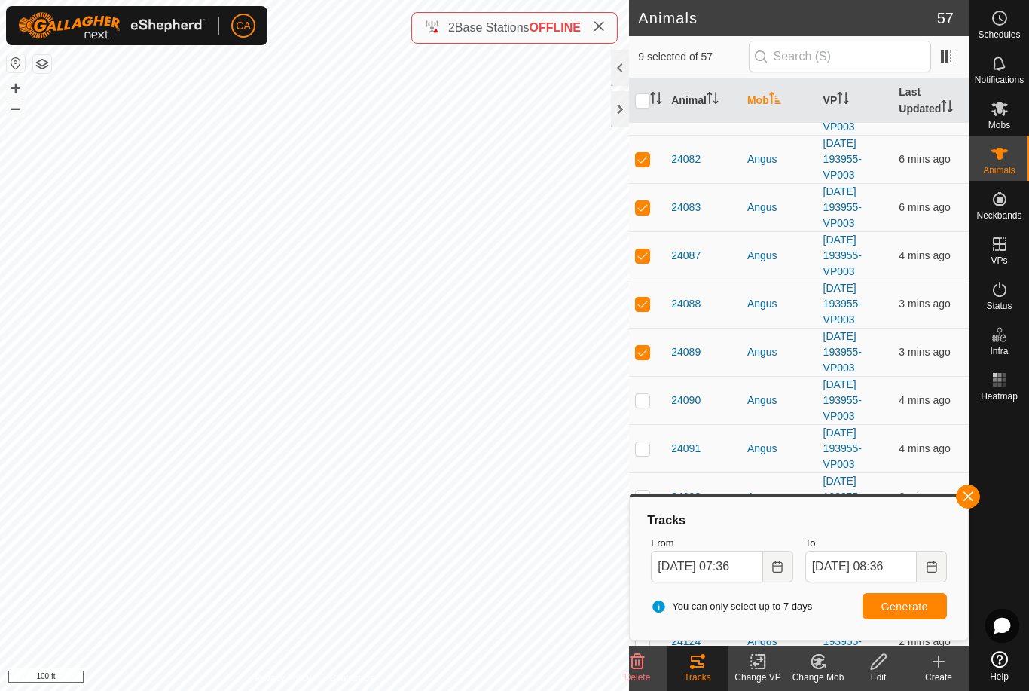
checkbox input "true"
click at [922, 614] on button "Generate" at bounding box center [905, 606] width 84 height 26
click at [640, 105] on input "checkbox" at bounding box center [642, 100] width 15 height 15
checkbox input "true"
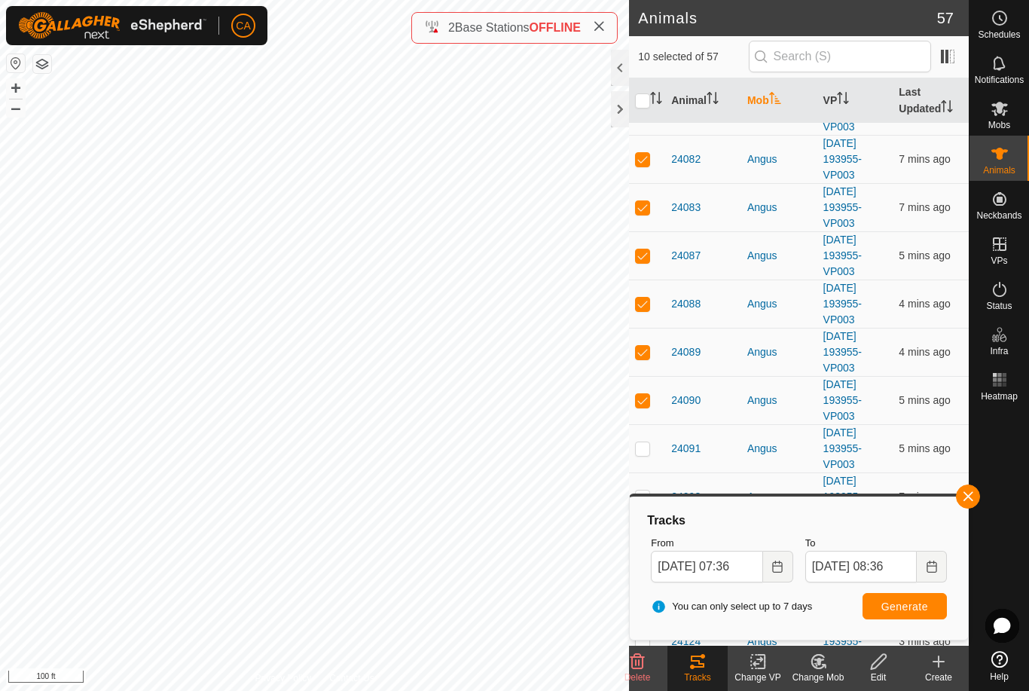
checkbox input "true"
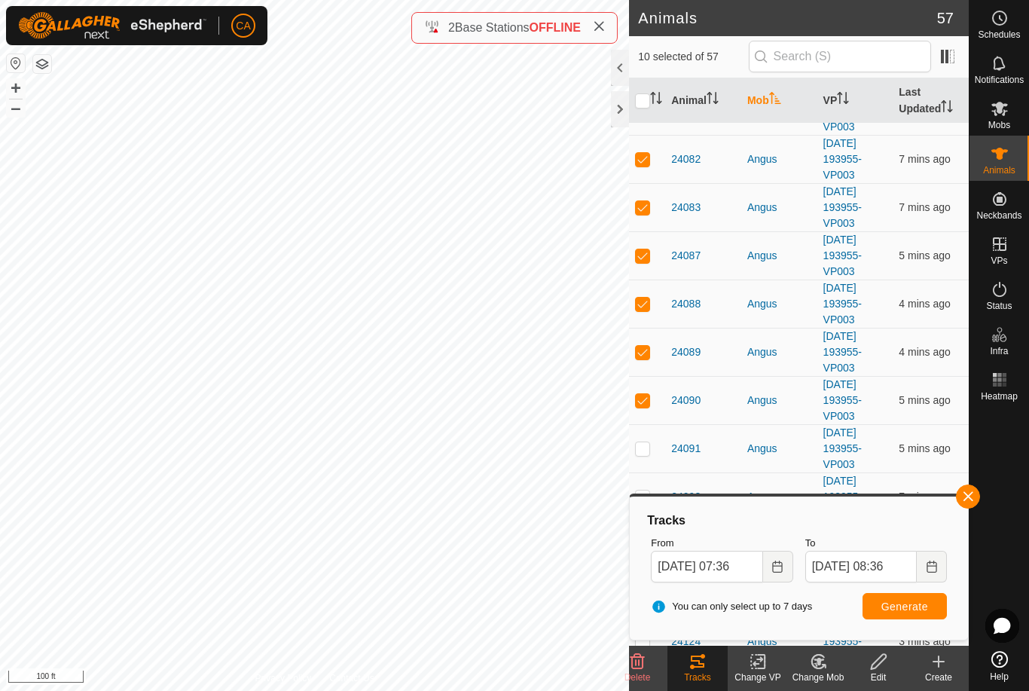
checkbox input "true"
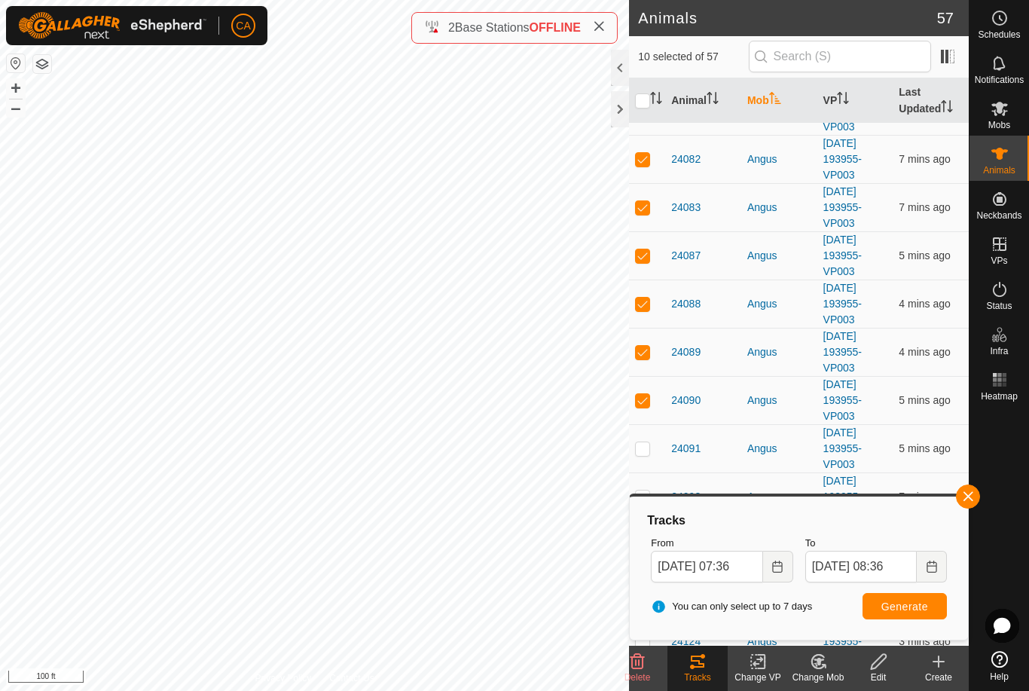
checkbox input "true"
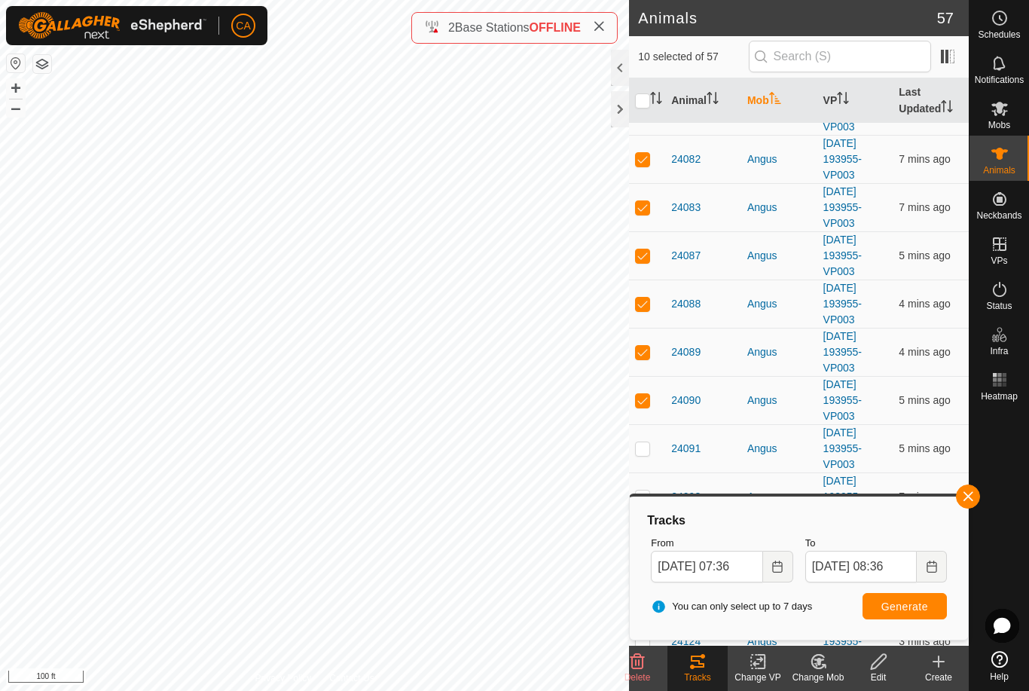
checkbox input "true"
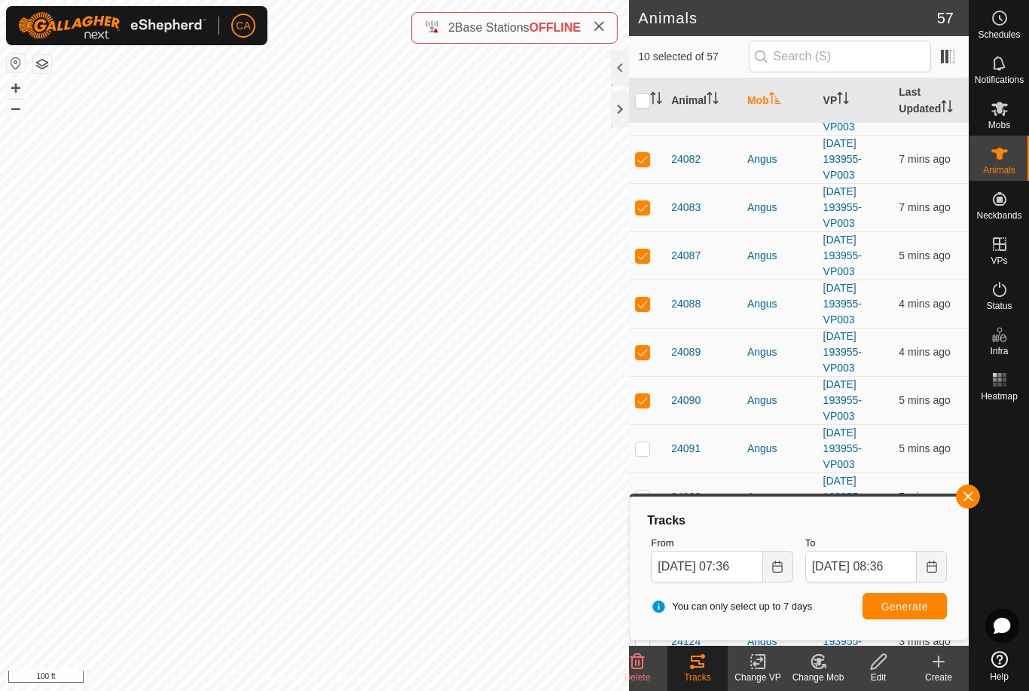
checkbox input "true"
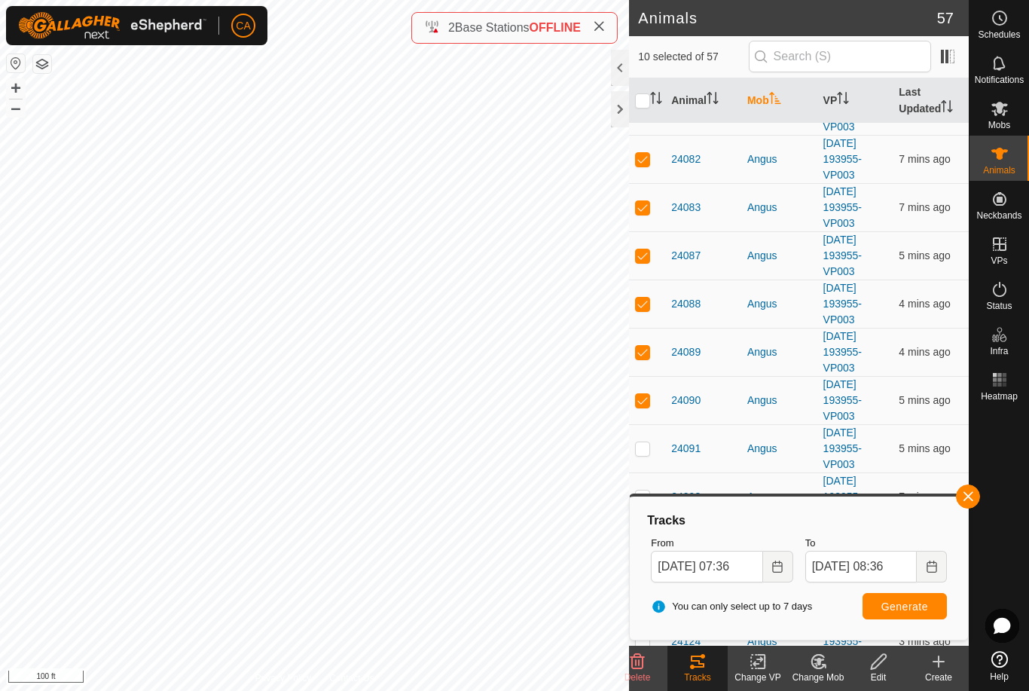
checkbox input "true"
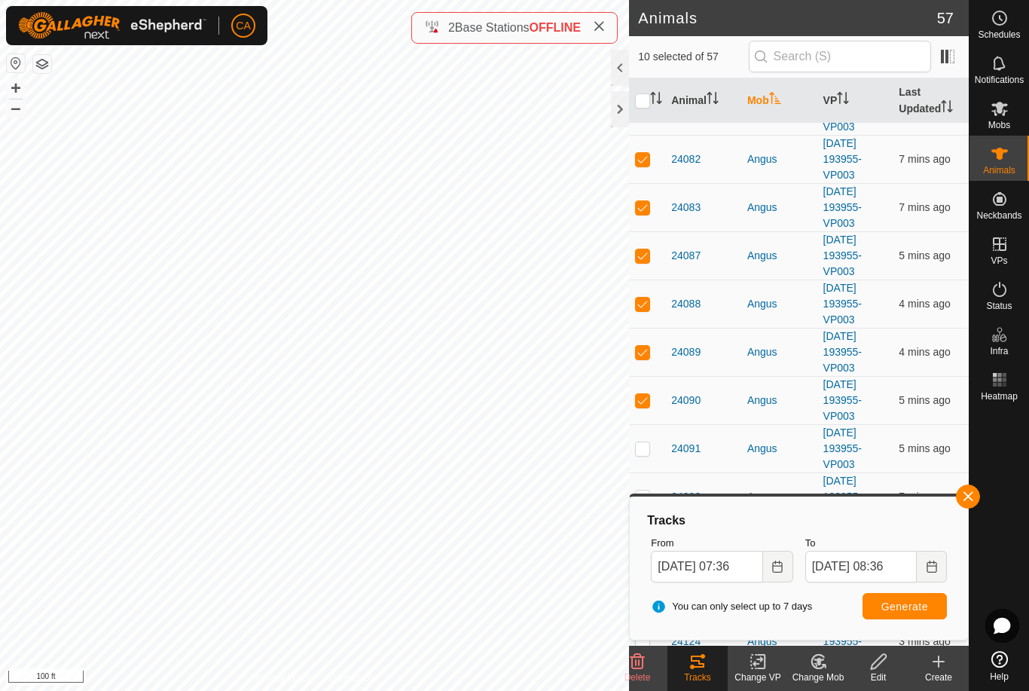
checkbox input "true"
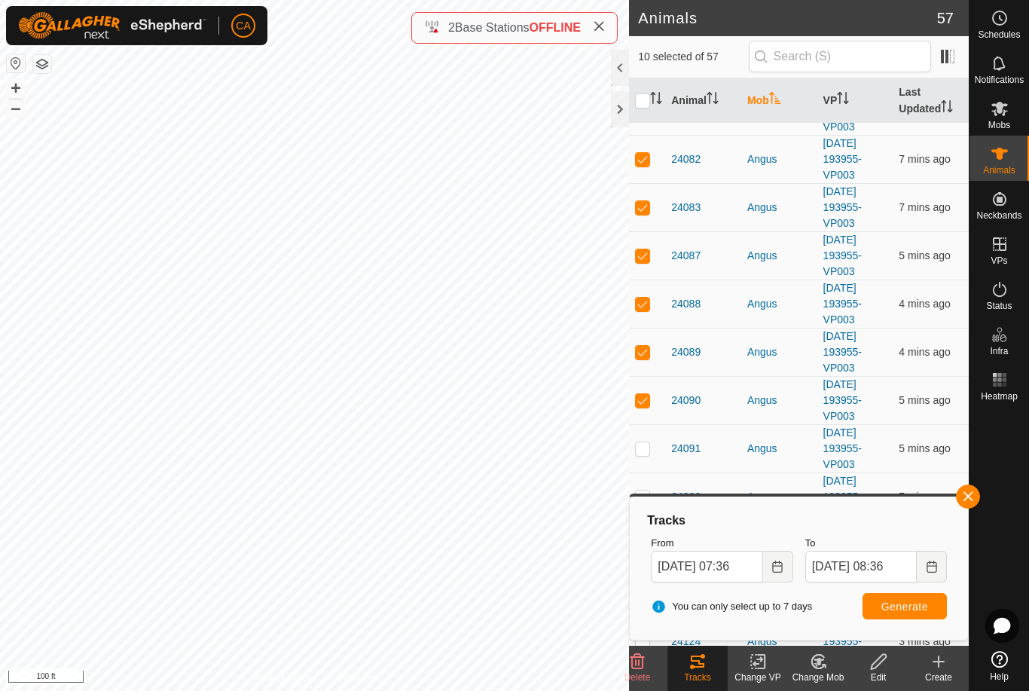
checkbox input "true"
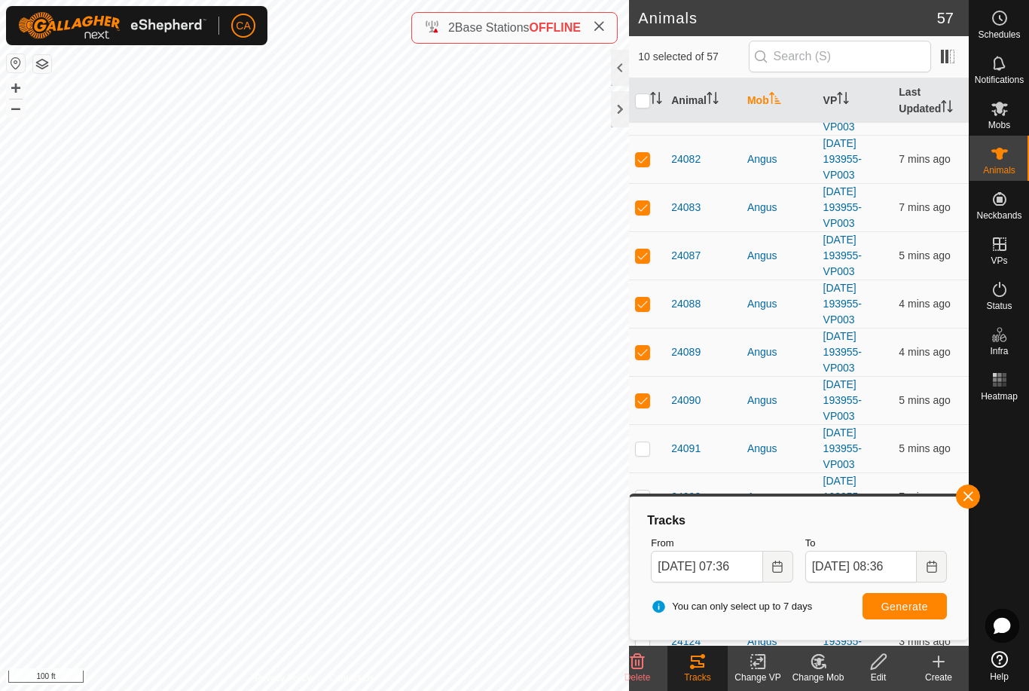
checkbox input "true"
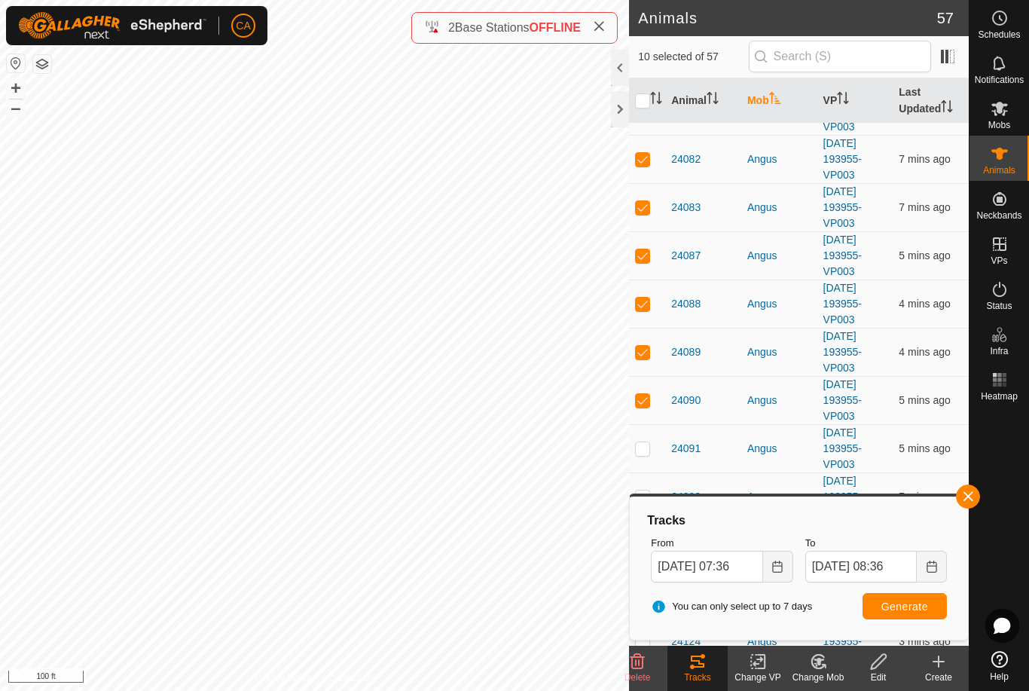
checkbox input "true"
click at [643, 99] on input "checkbox" at bounding box center [642, 100] width 15 height 15
checkbox input "false"
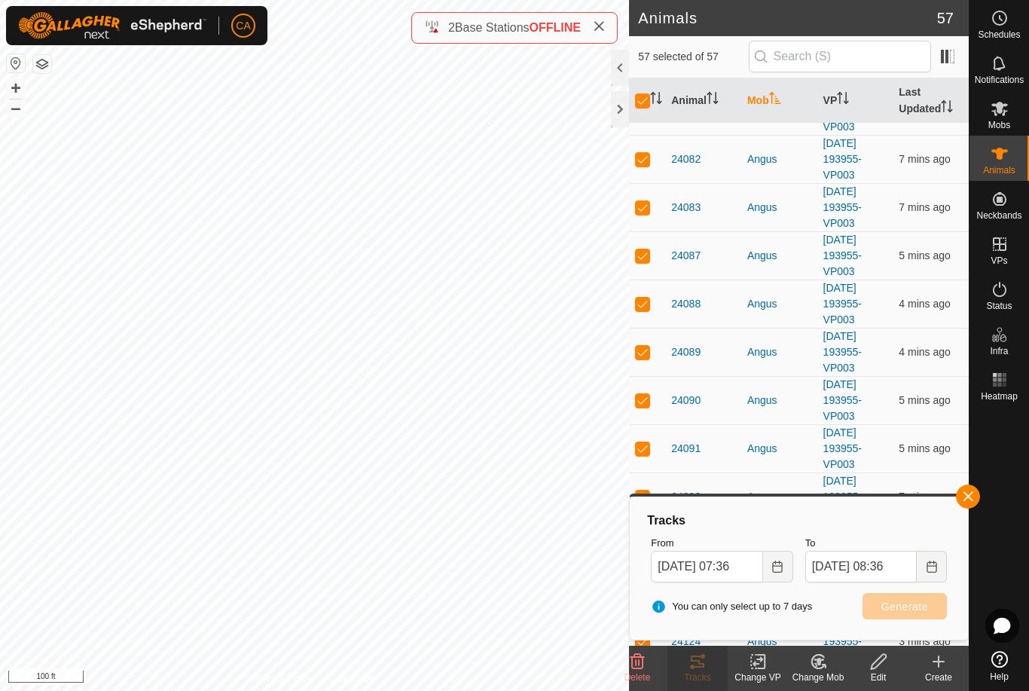
checkbox input "false"
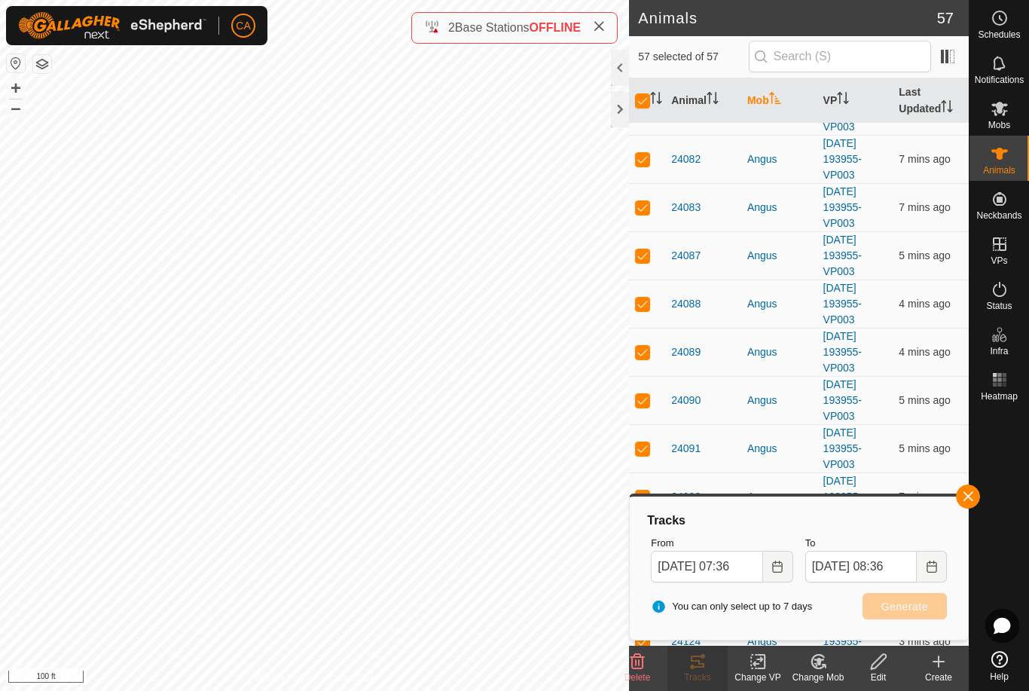
checkbox input "false"
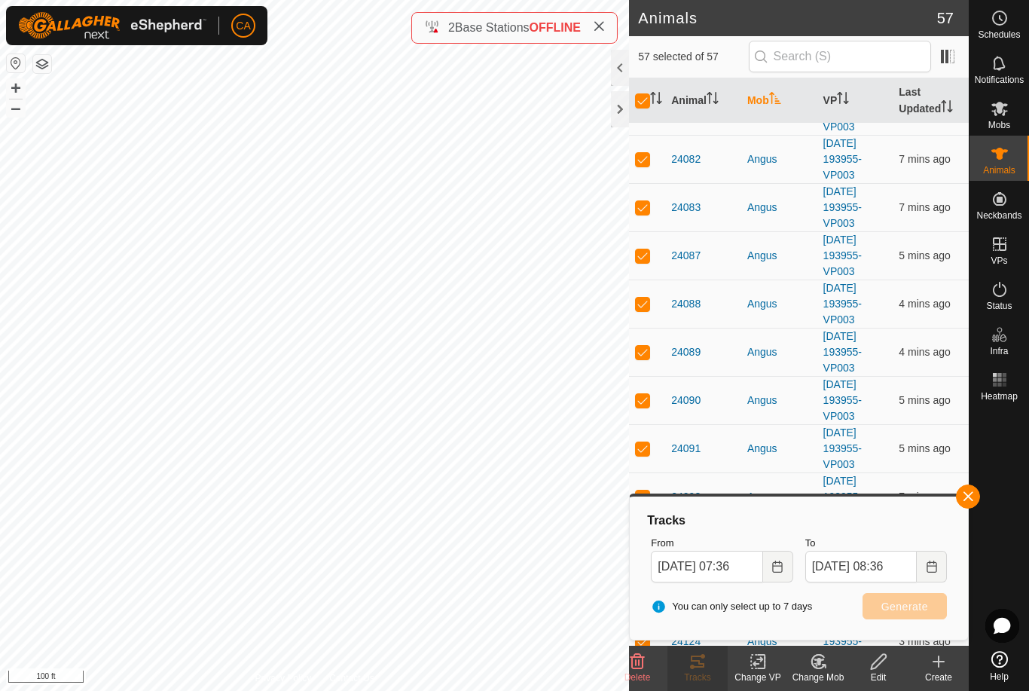
checkbox input "false"
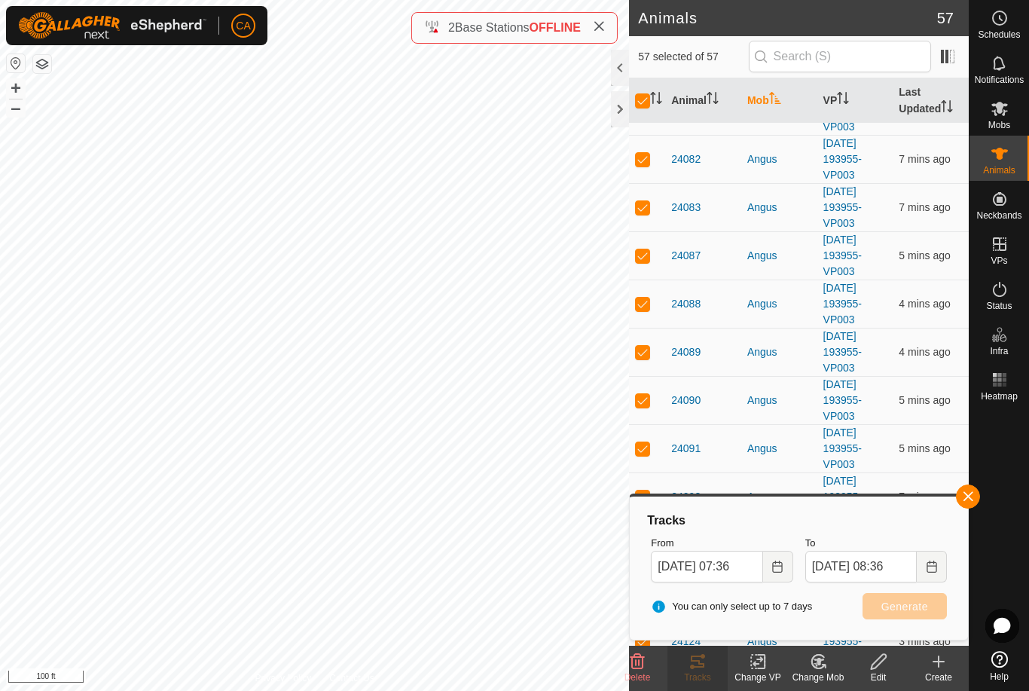
checkbox input "false"
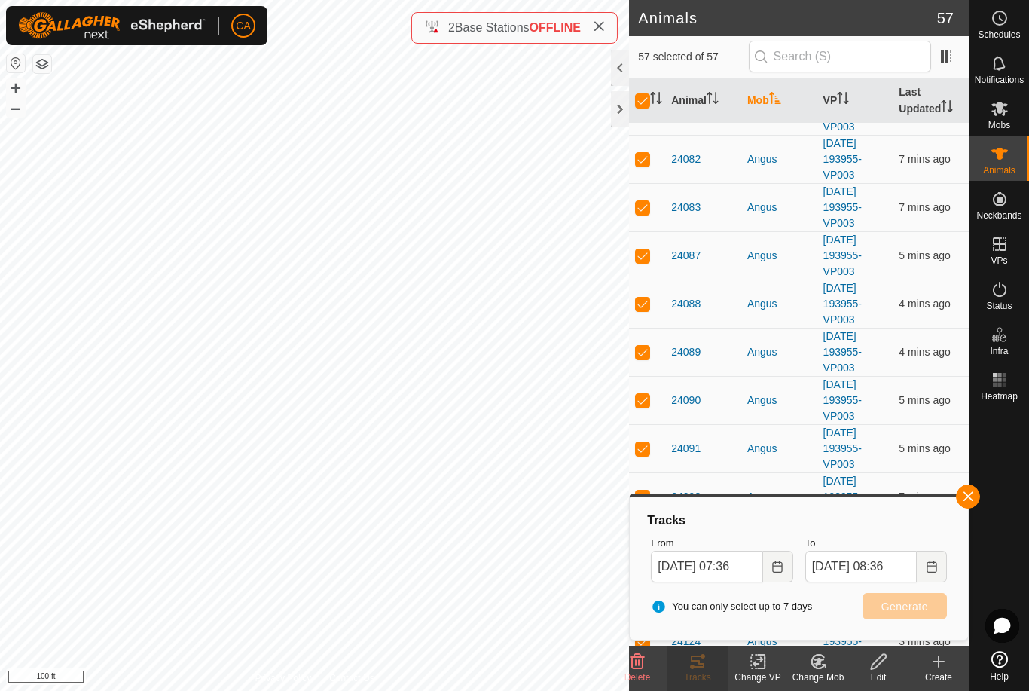
checkbox input "false"
click at [974, 498] on span "button" at bounding box center [968, 496] width 12 height 12
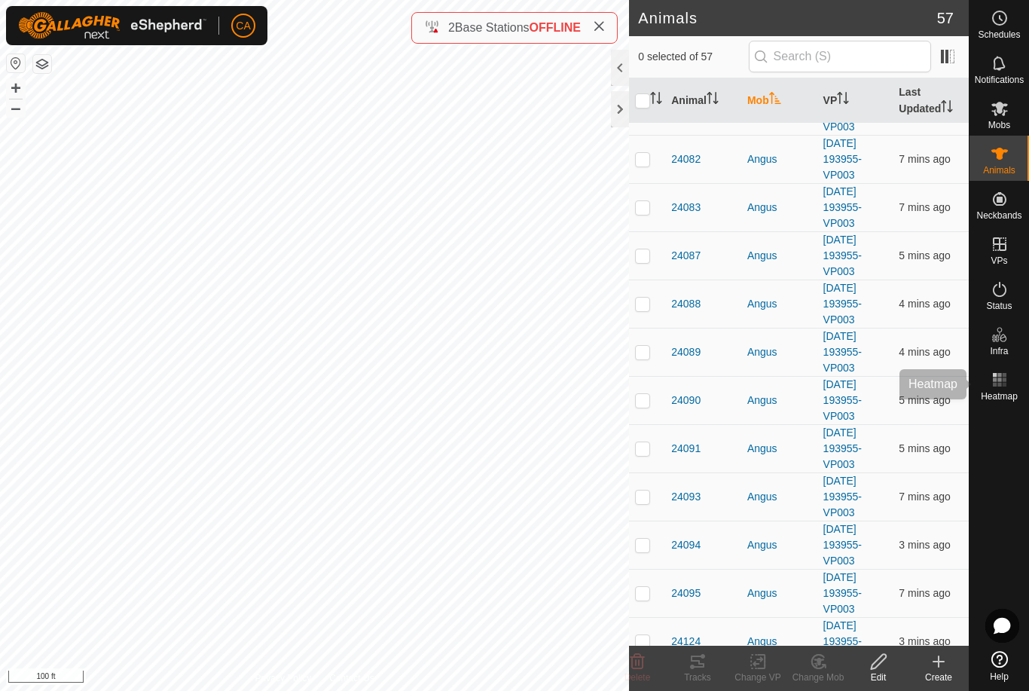
click at [1010, 392] on span "Heatmap" at bounding box center [999, 396] width 37 height 9
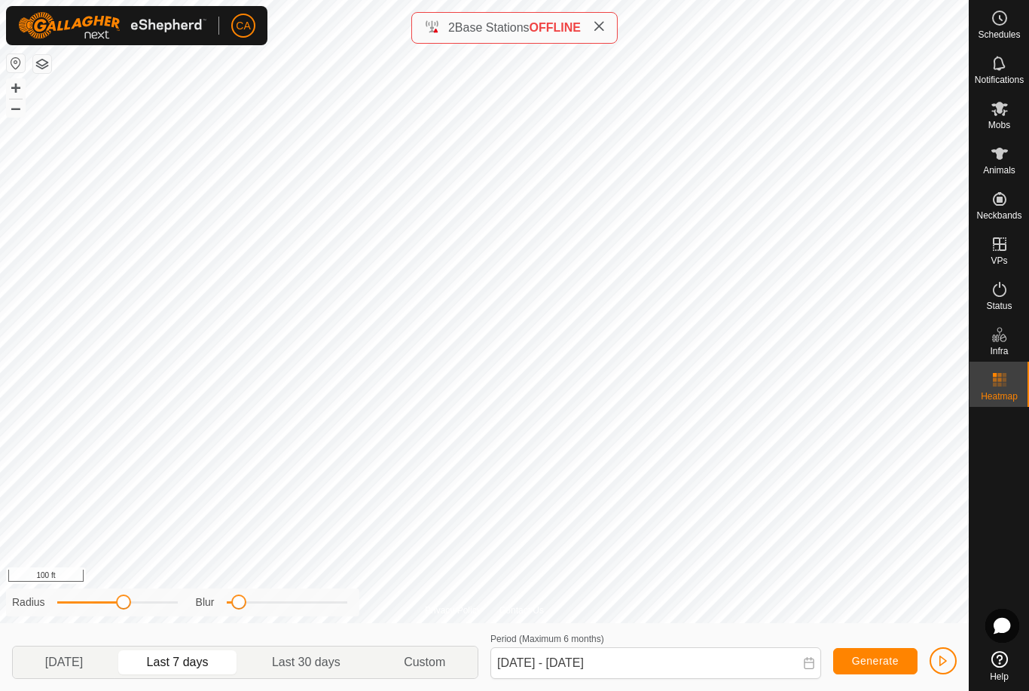
click at [73, 666] on span "[DATE]" at bounding box center [64, 662] width 38 height 18
click at [1010, 163] on es-animals-svg-icon at bounding box center [999, 154] width 27 height 24
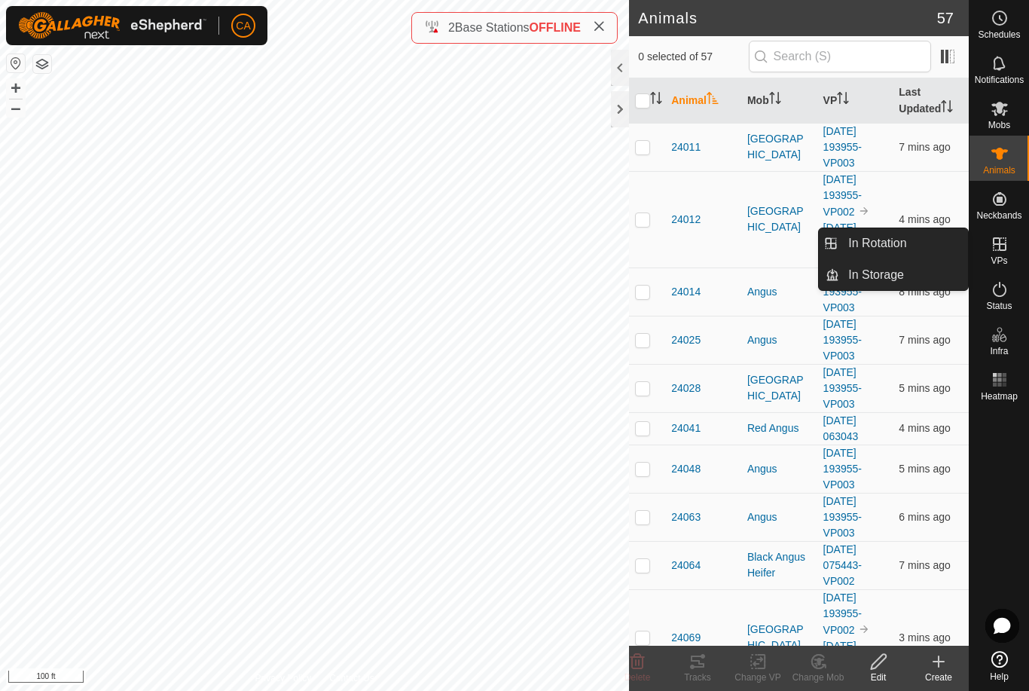
click at [1000, 248] on icon at bounding box center [1000, 244] width 14 height 14
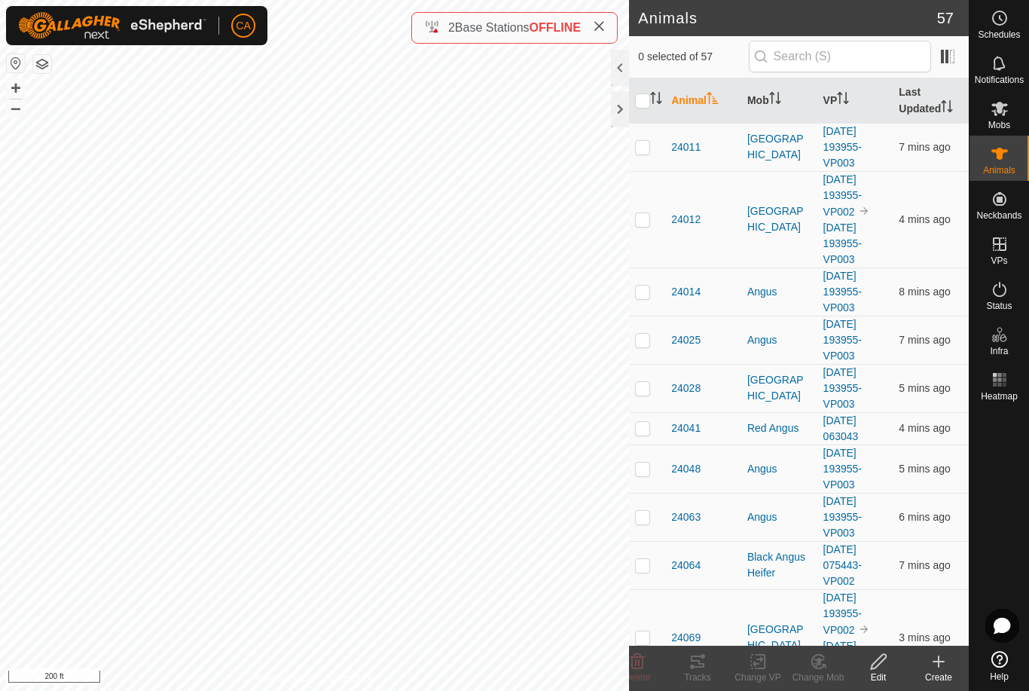
click at [622, 108] on div at bounding box center [620, 109] width 18 height 36
